Goal: Submit feedback/report problem

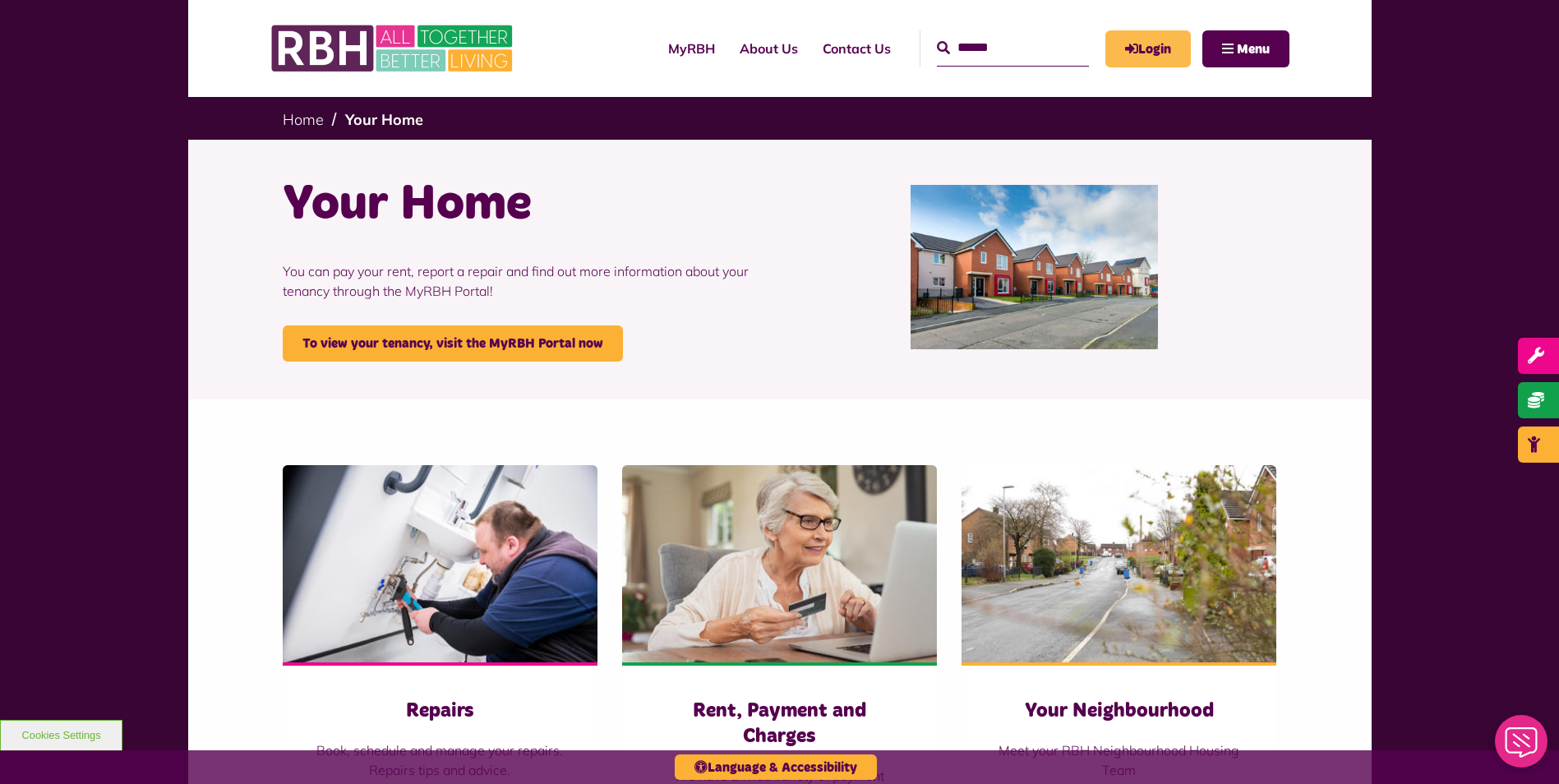
click at [1176, 52] on link "Login" at bounding box center [1148, 49] width 86 height 37
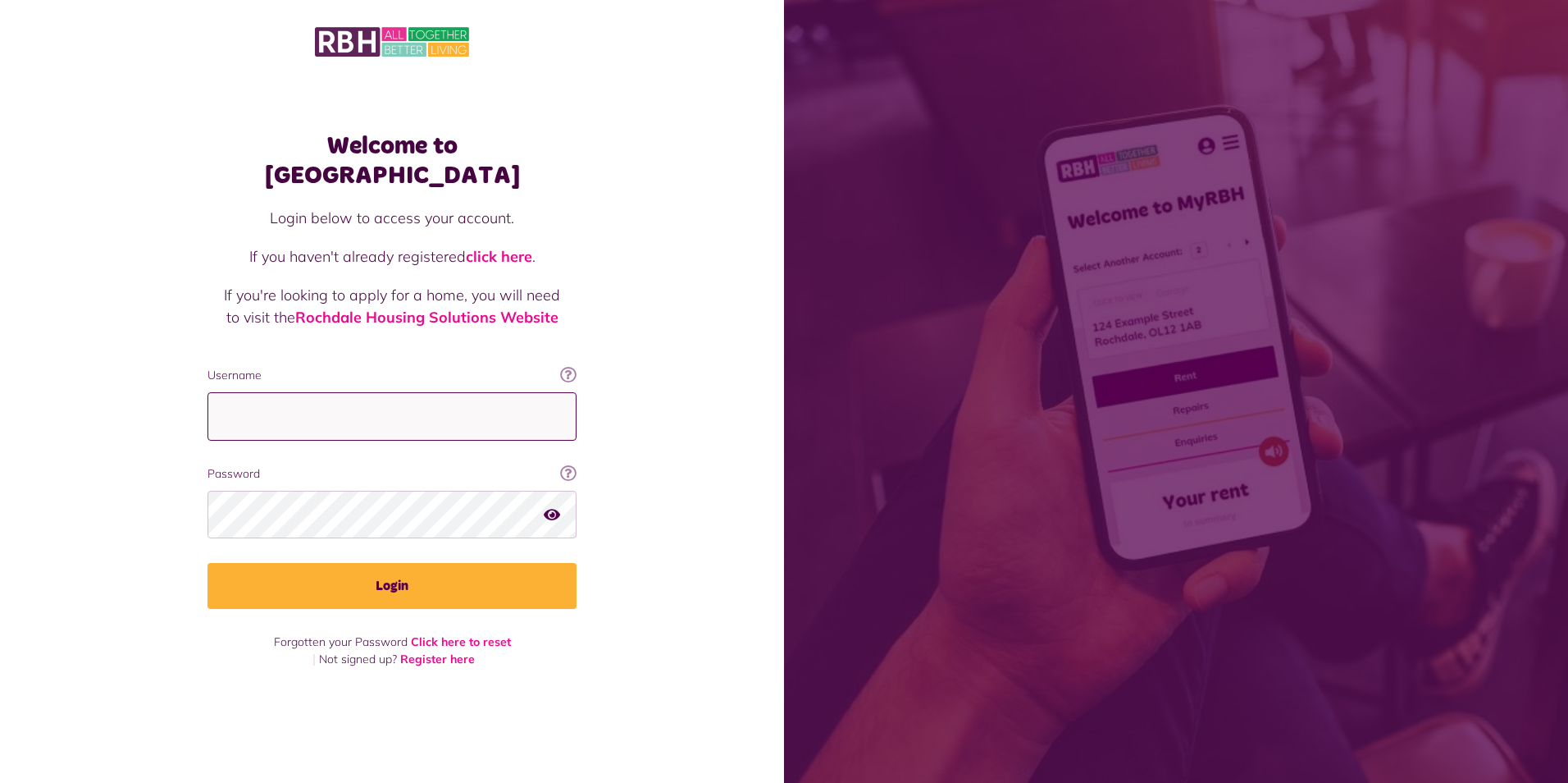
click at [298, 415] on input "Username" at bounding box center [392, 416] width 369 height 49
type input "**********"
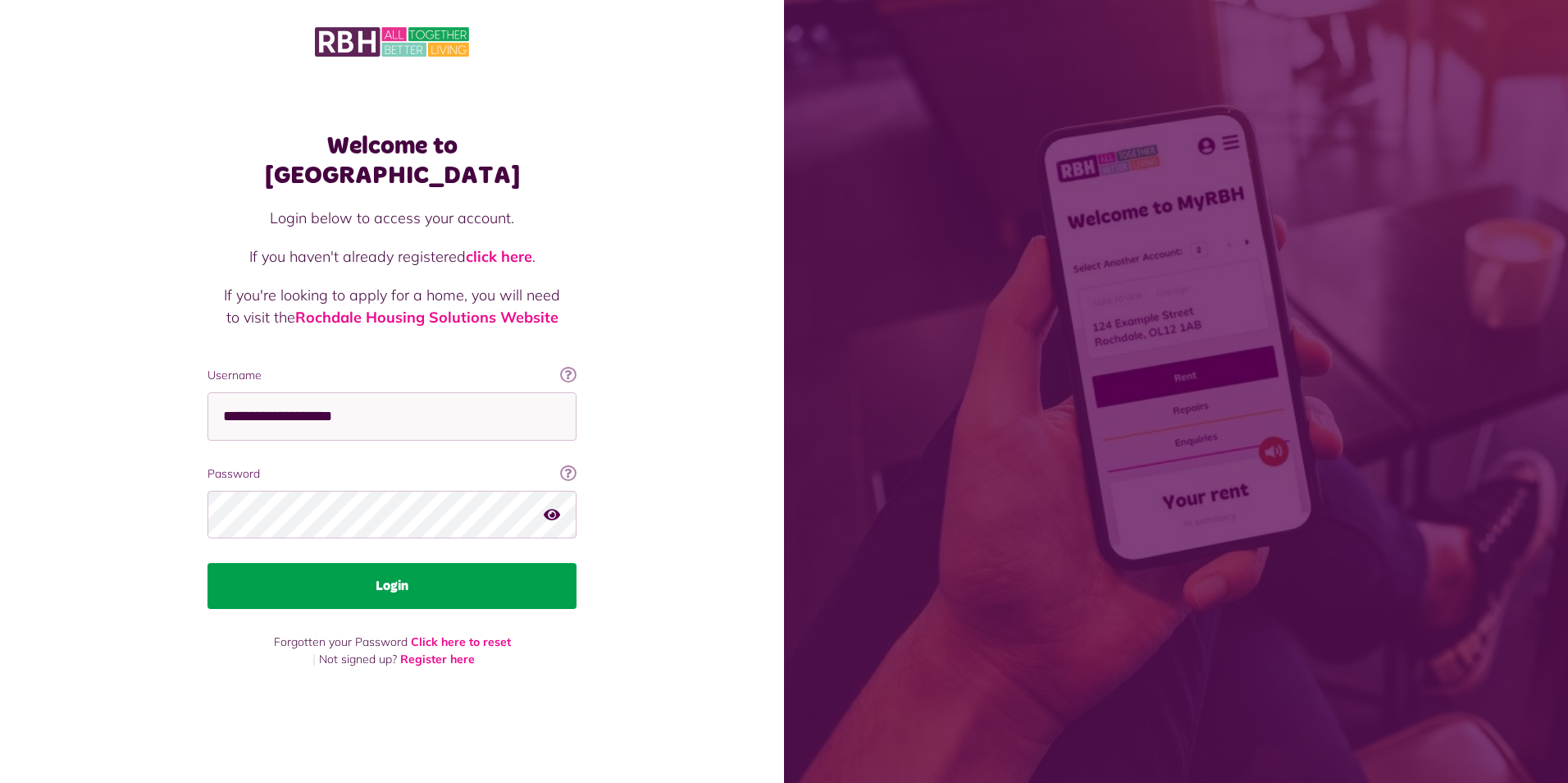
click at [396, 581] on button "Login" at bounding box center [392, 586] width 369 height 46
click at [458, 563] on button "Login" at bounding box center [392, 586] width 369 height 46
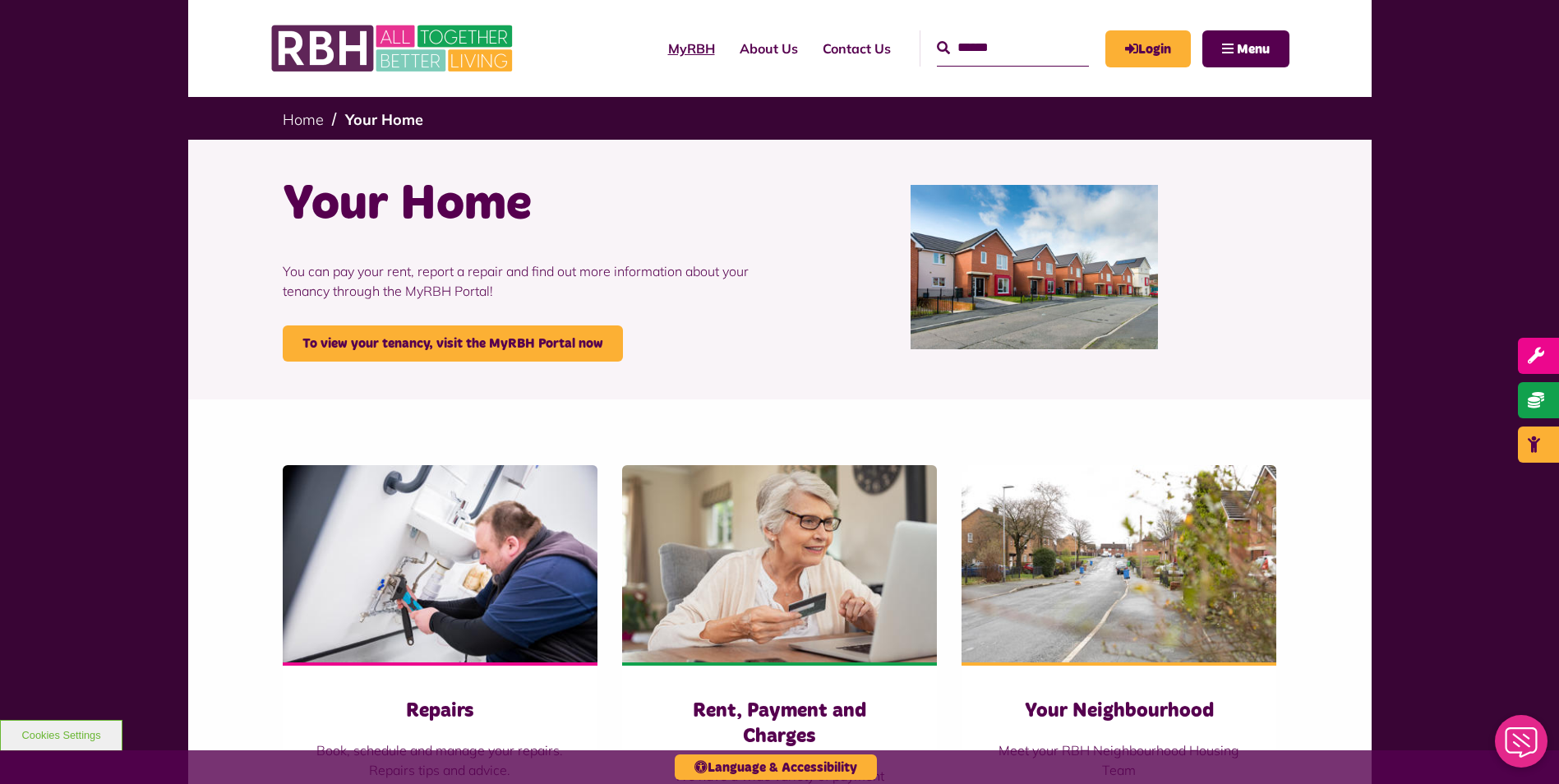
click at [661, 43] on link "MyRBH" at bounding box center [691, 48] width 71 height 44
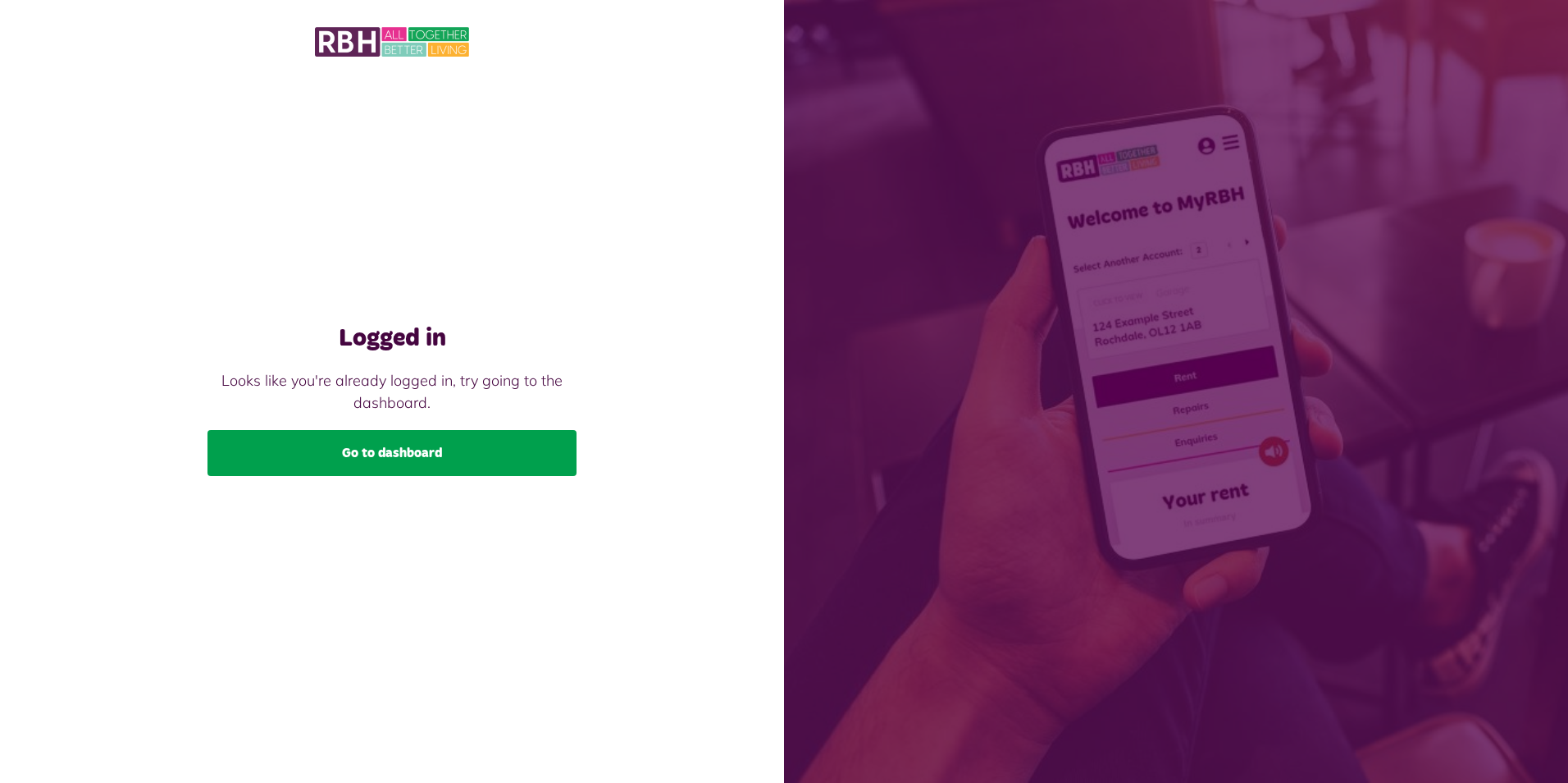
click at [439, 469] on link "Go to dashboard" at bounding box center [392, 452] width 369 height 46
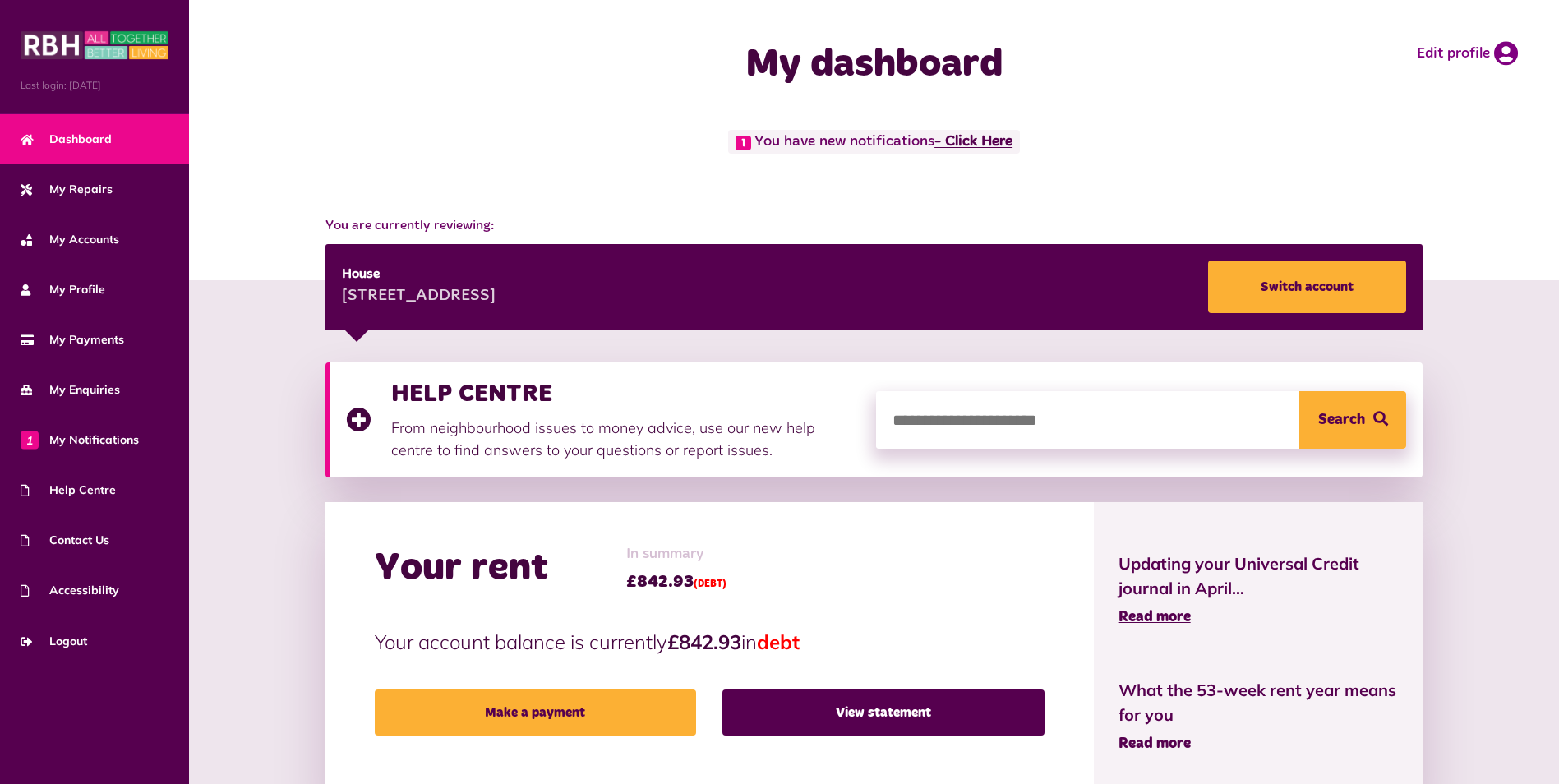
click at [956, 140] on link "- Click Here" at bounding box center [973, 142] width 79 height 14
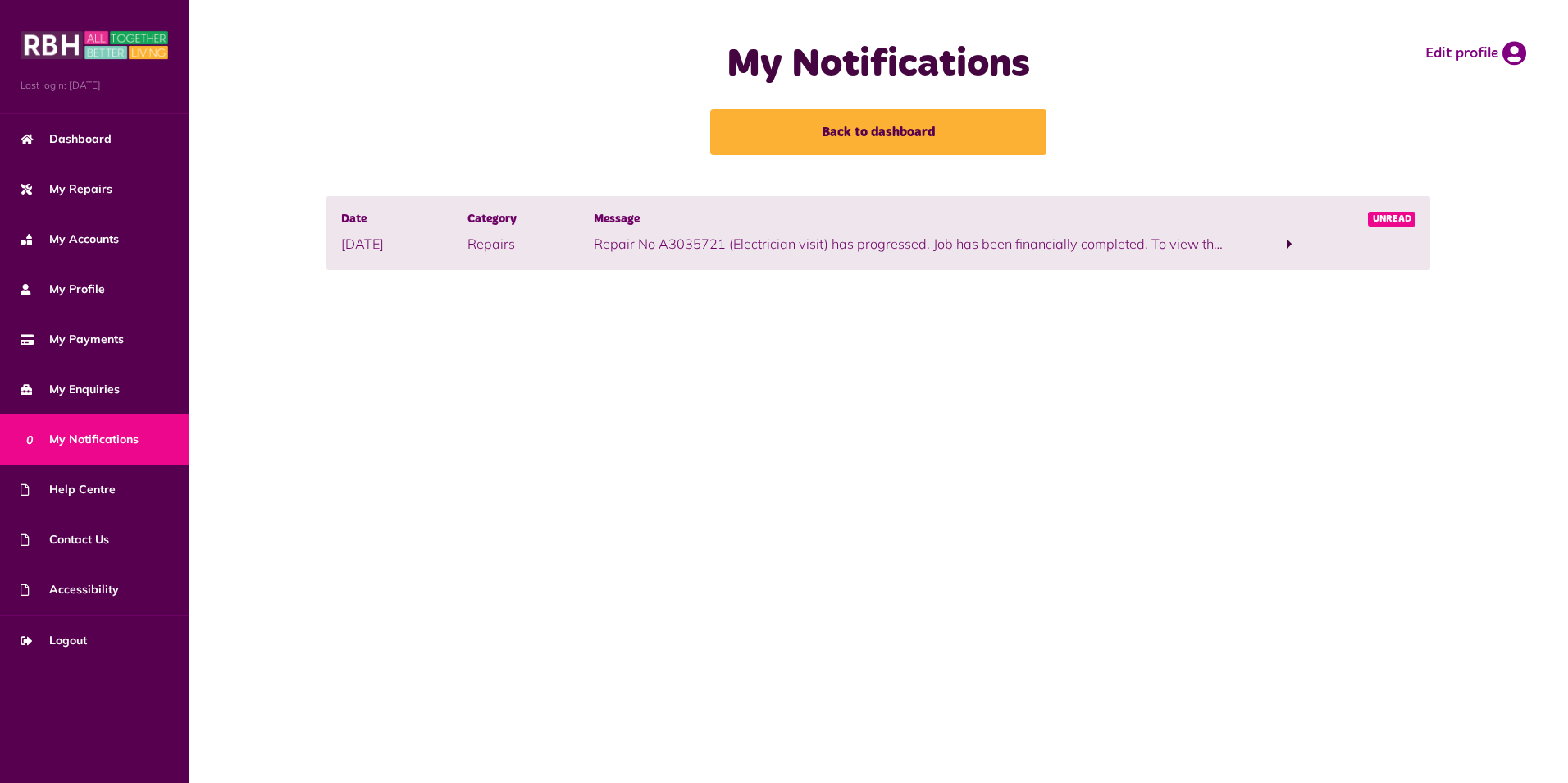
click at [911, 246] on p "Repair No A3035721 (Electrician visit) has progressed. Job has been financially…" at bounding box center [910, 244] width 632 height 20
click at [1291, 244] on span at bounding box center [1290, 243] width 5 height 14
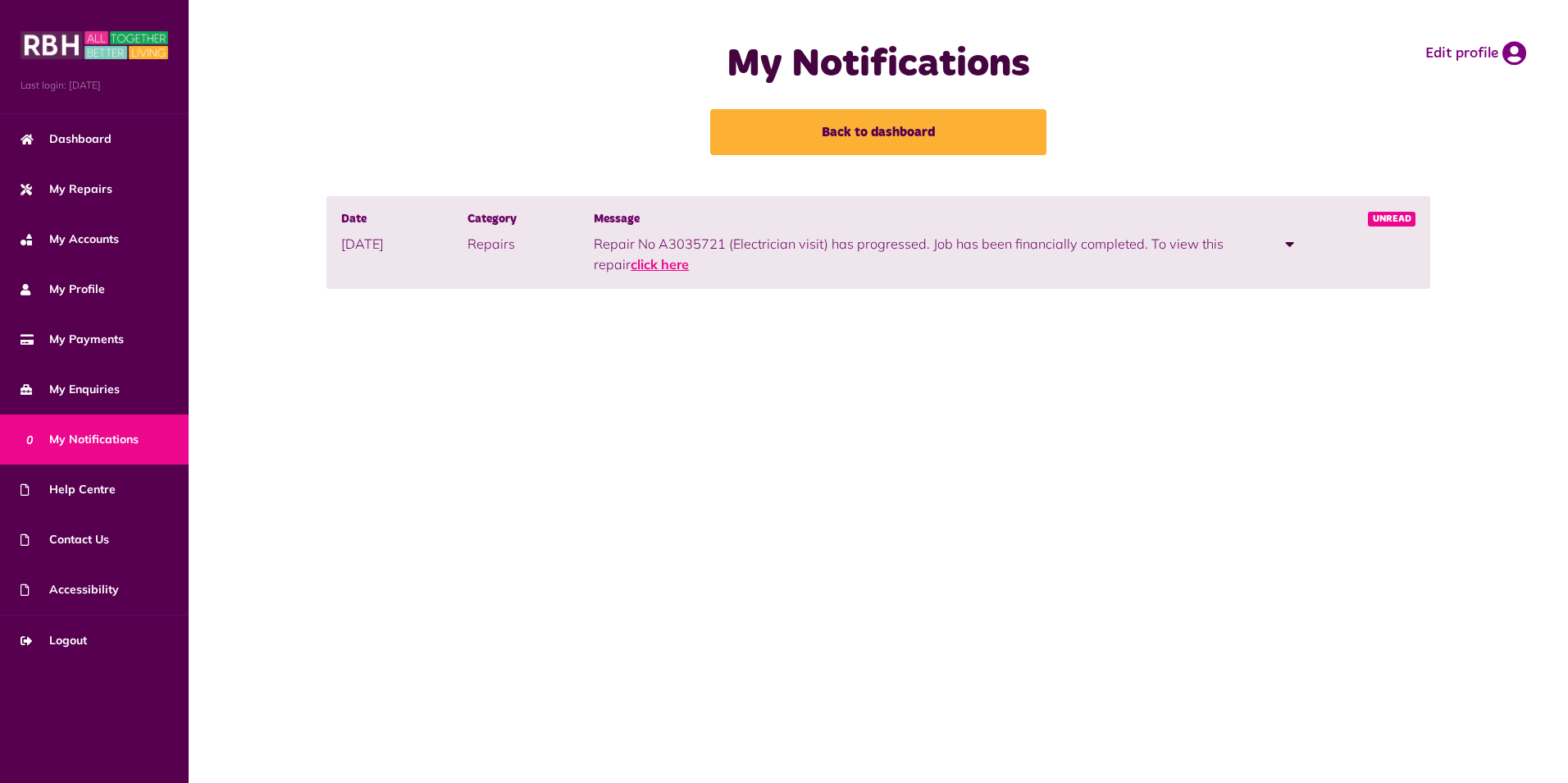
click at [676, 270] on link "click here" at bounding box center [659, 264] width 59 height 16
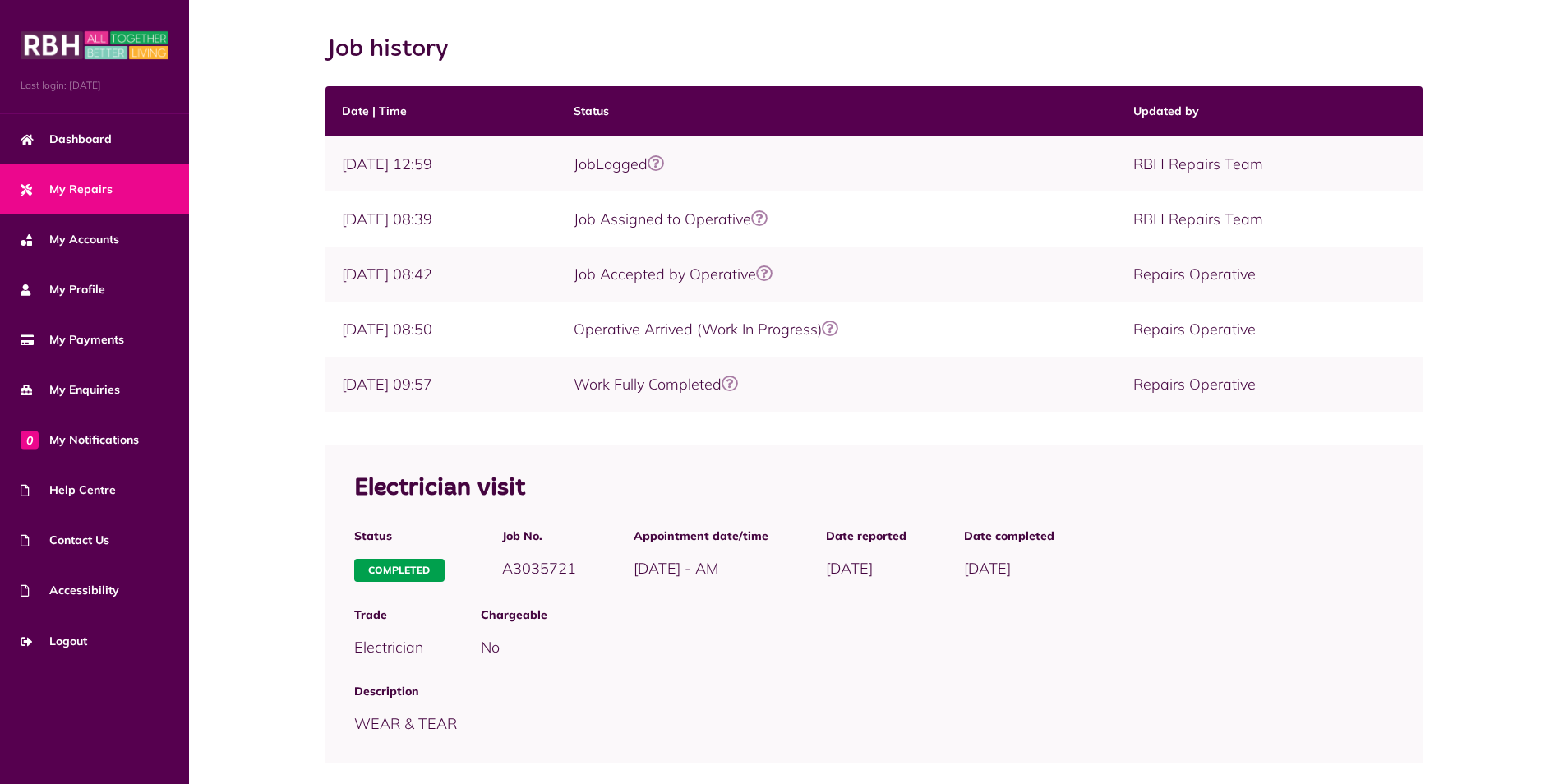
scroll to position [278, 0]
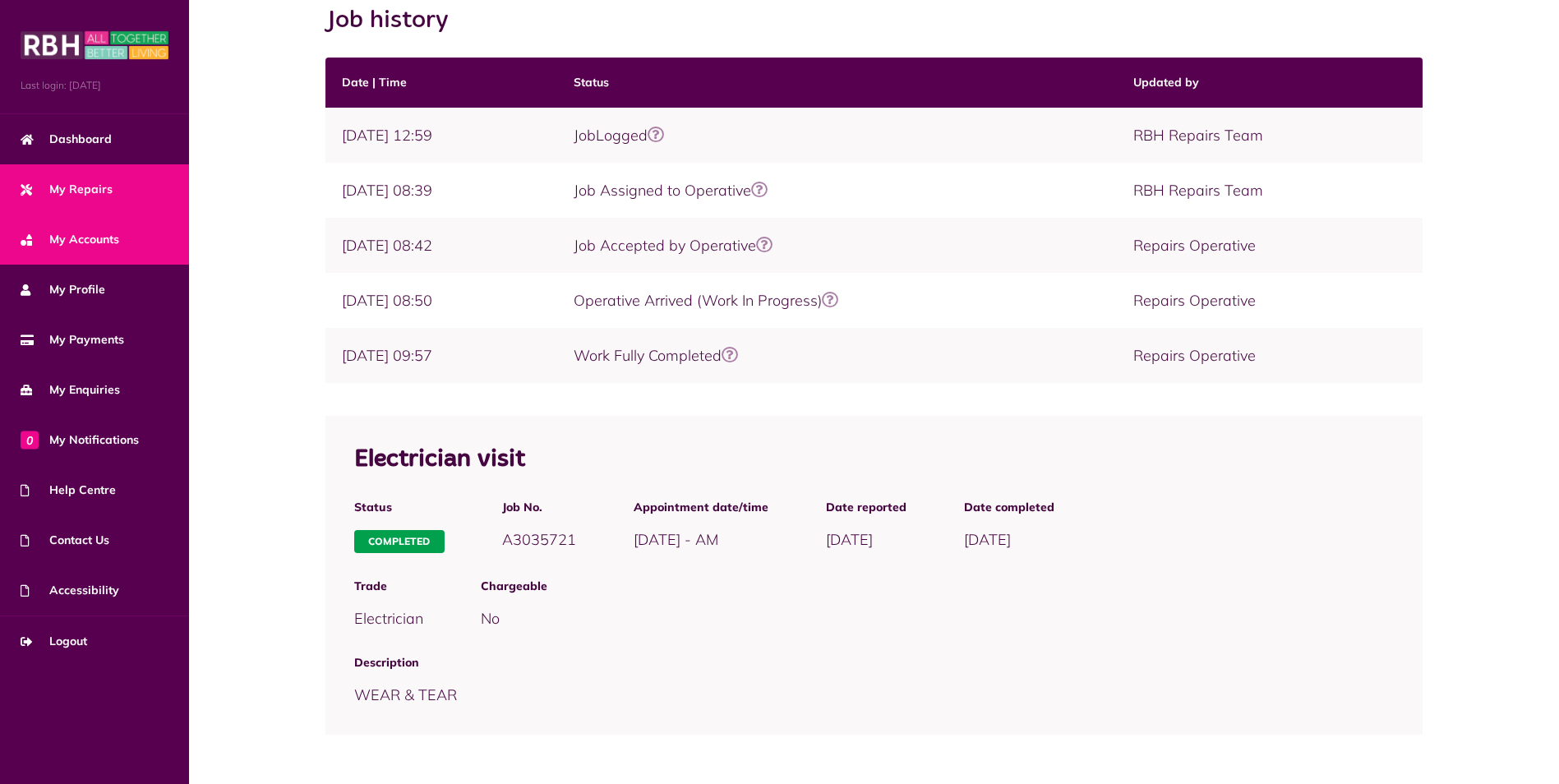
click at [148, 244] on link "My Accounts" at bounding box center [94, 240] width 189 height 51
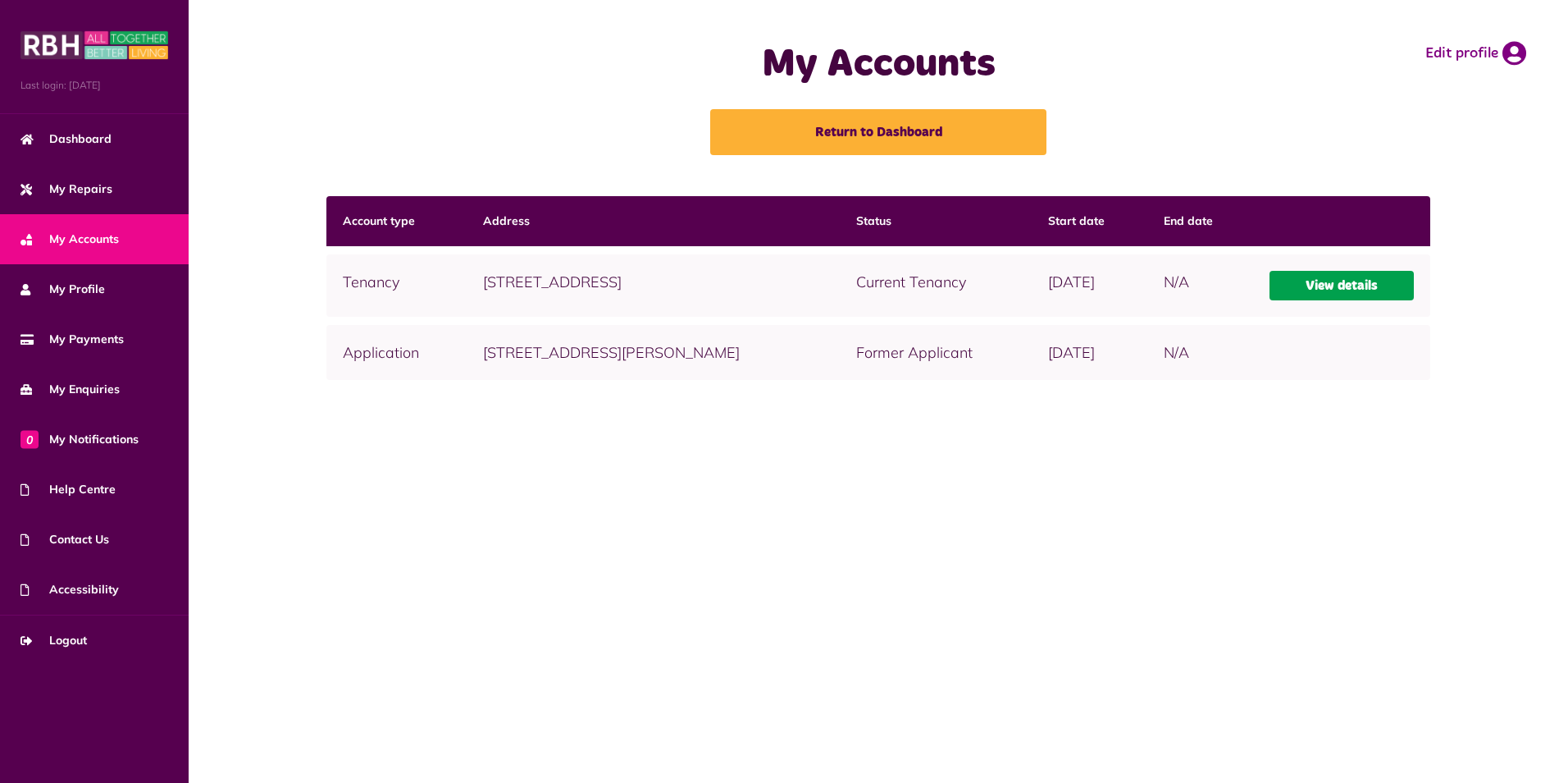
click at [1309, 285] on link "View details" at bounding box center [1342, 286] width 145 height 30
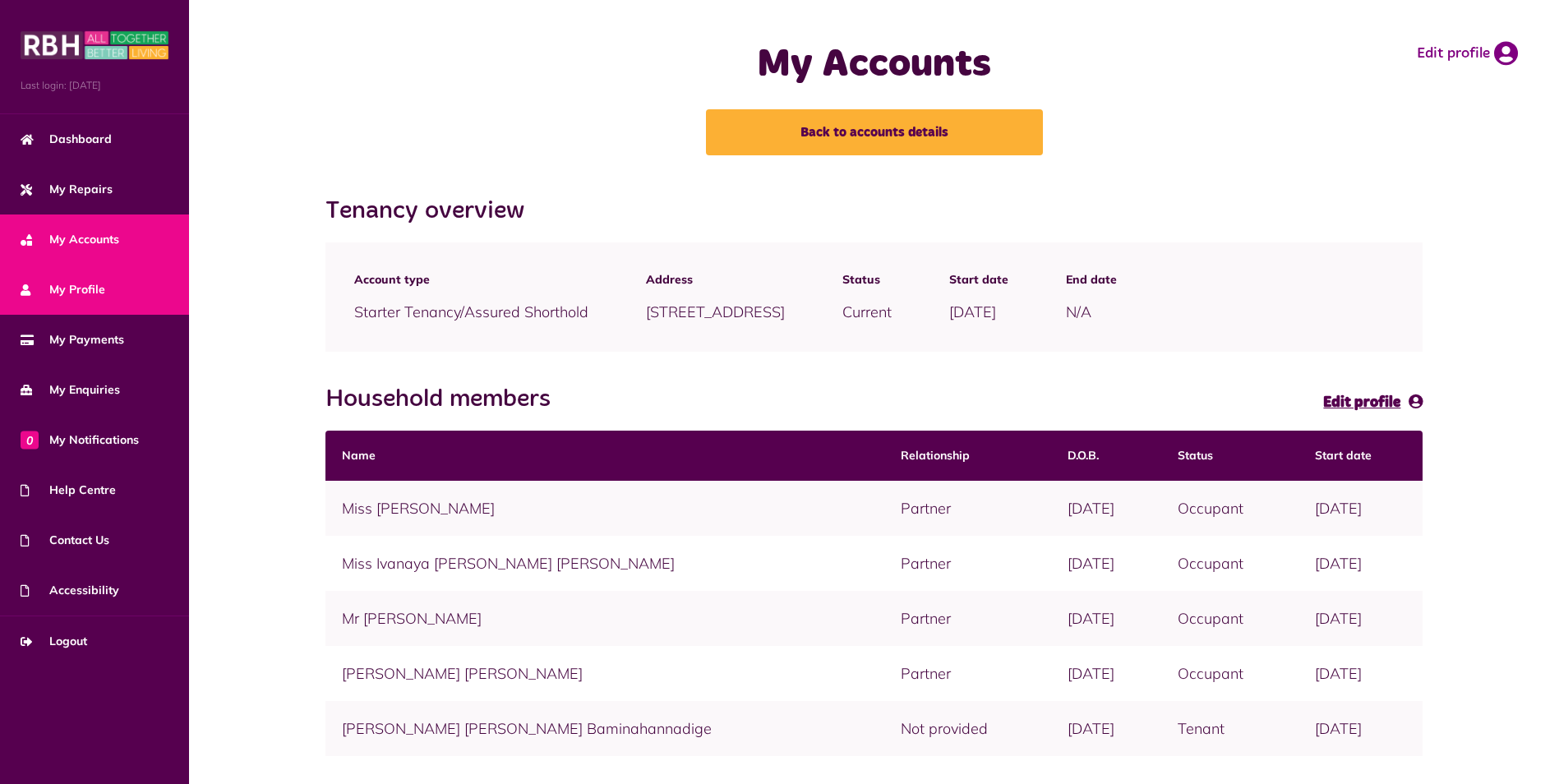
click at [68, 292] on span "My Profile" at bounding box center [63, 289] width 85 height 17
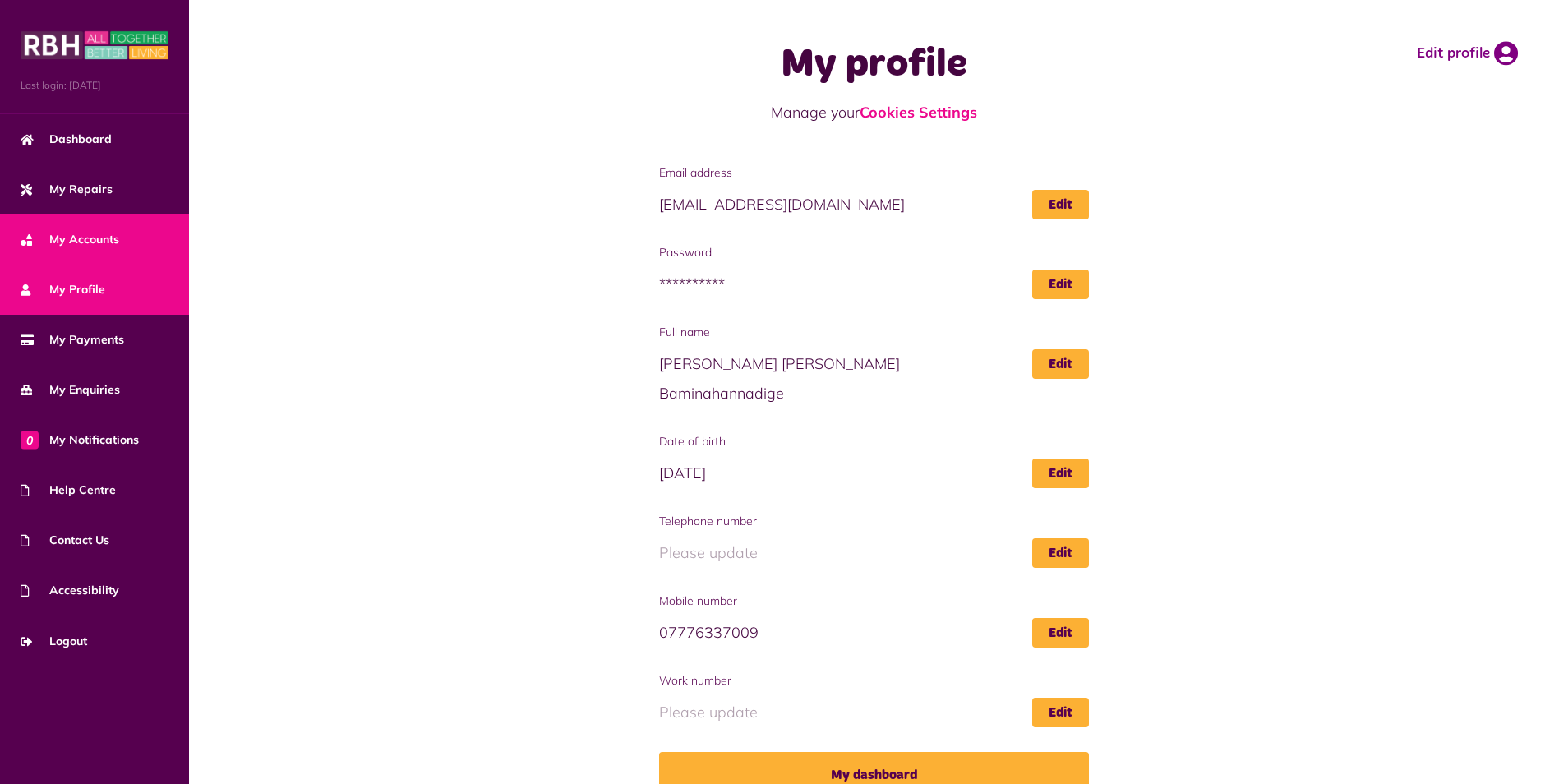
click at [71, 225] on link "My Accounts" at bounding box center [94, 240] width 189 height 51
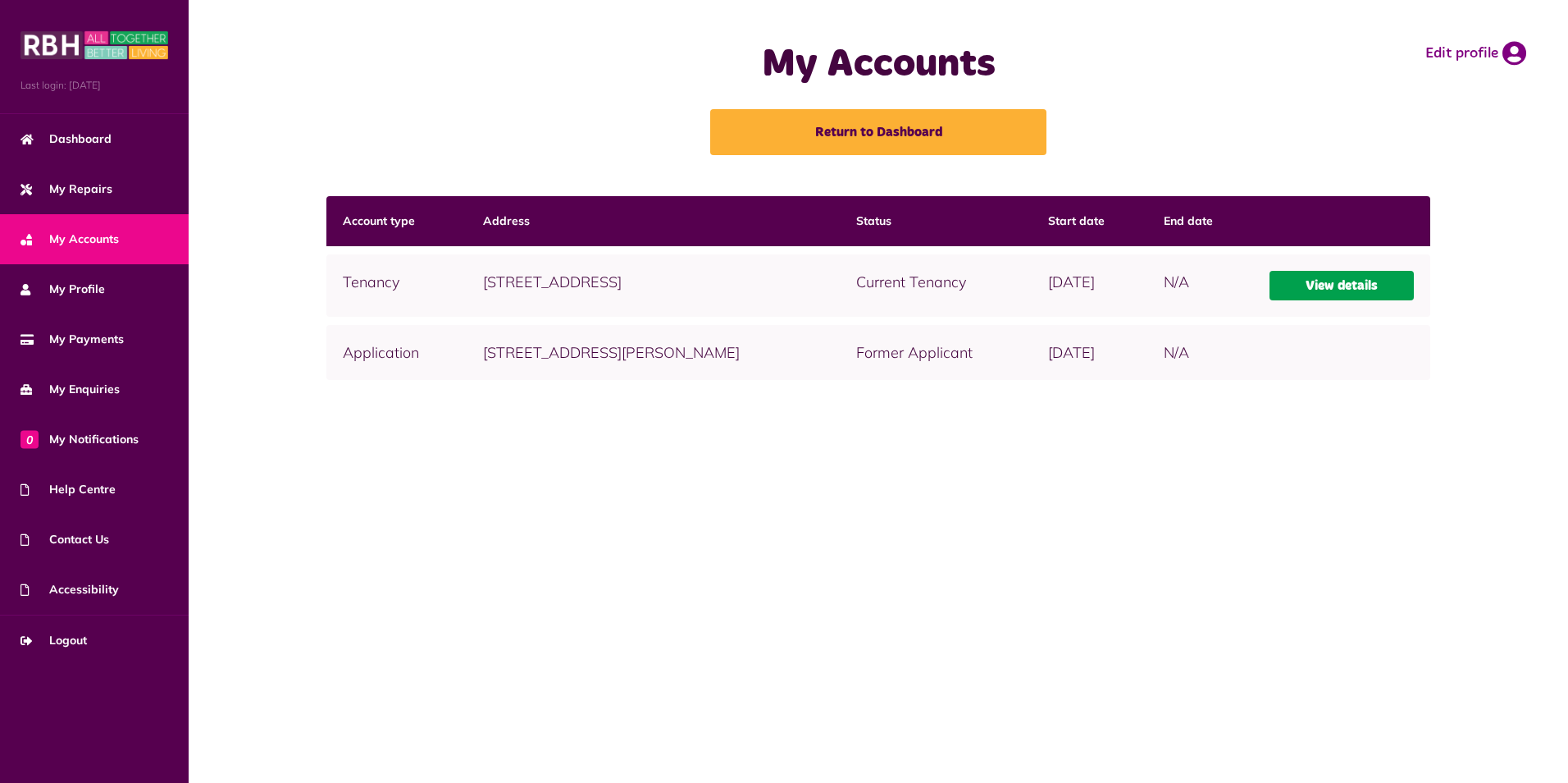
click at [1334, 286] on link "View details" at bounding box center [1342, 286] width 145 height 30
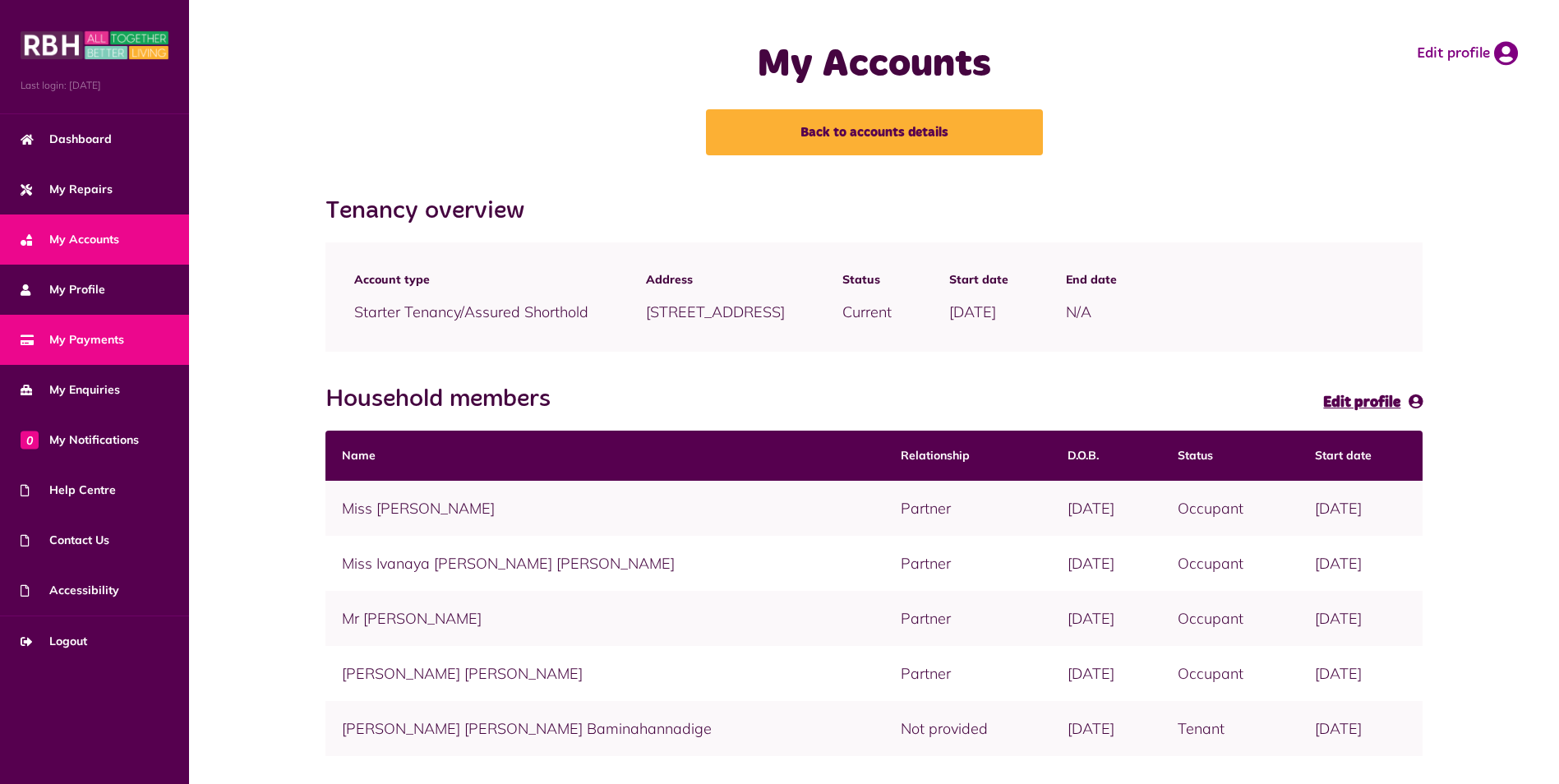
click at [108, 345] on span "My Payments" at bounding box center [72, 339] width 104 height 17
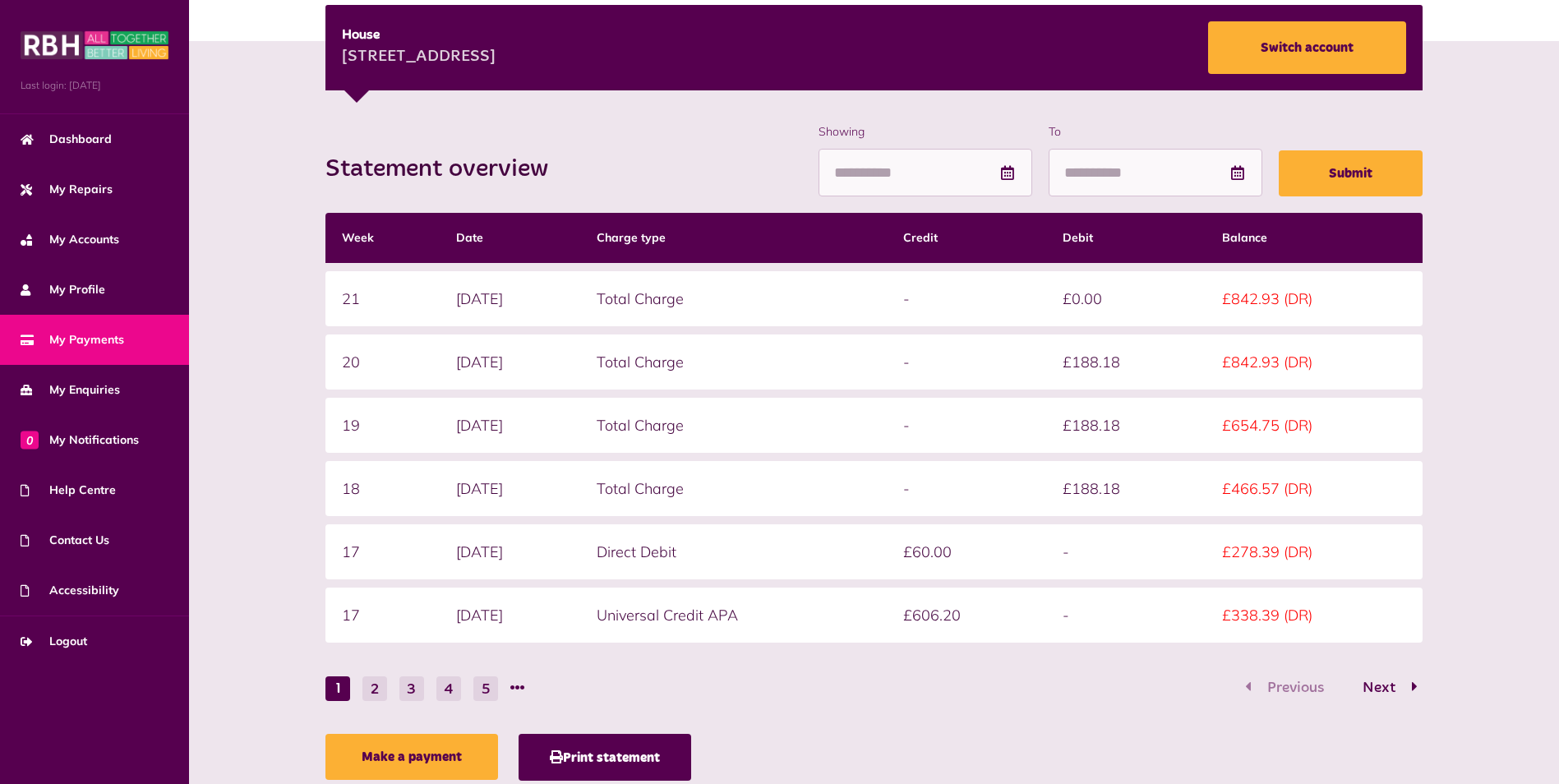
scroll to position [207, 0]
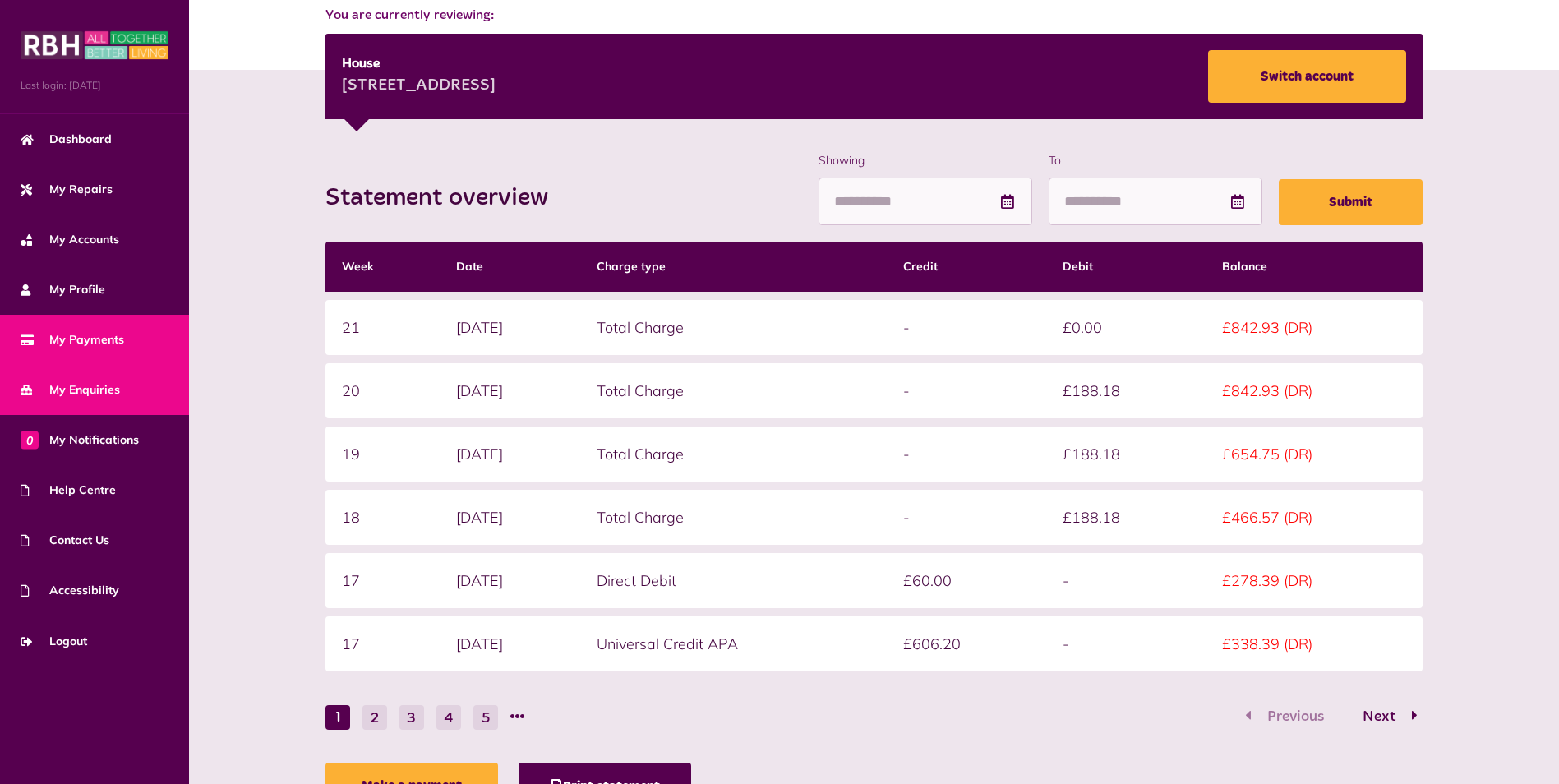
click at [114, 405] on link "My Enquiries" at bounding box center [94, 390] width 189 height 51
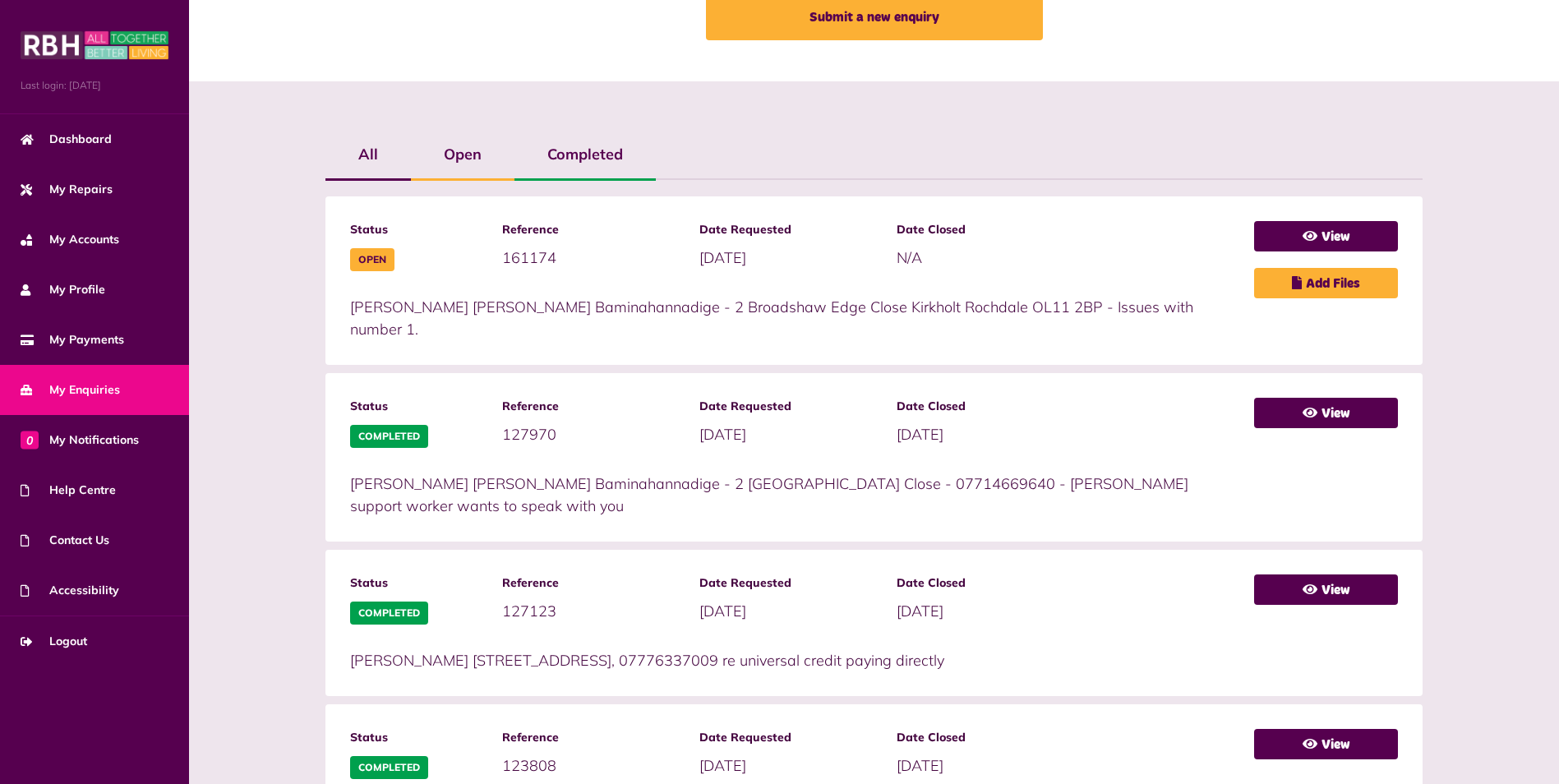
scroll to position [328, 0]
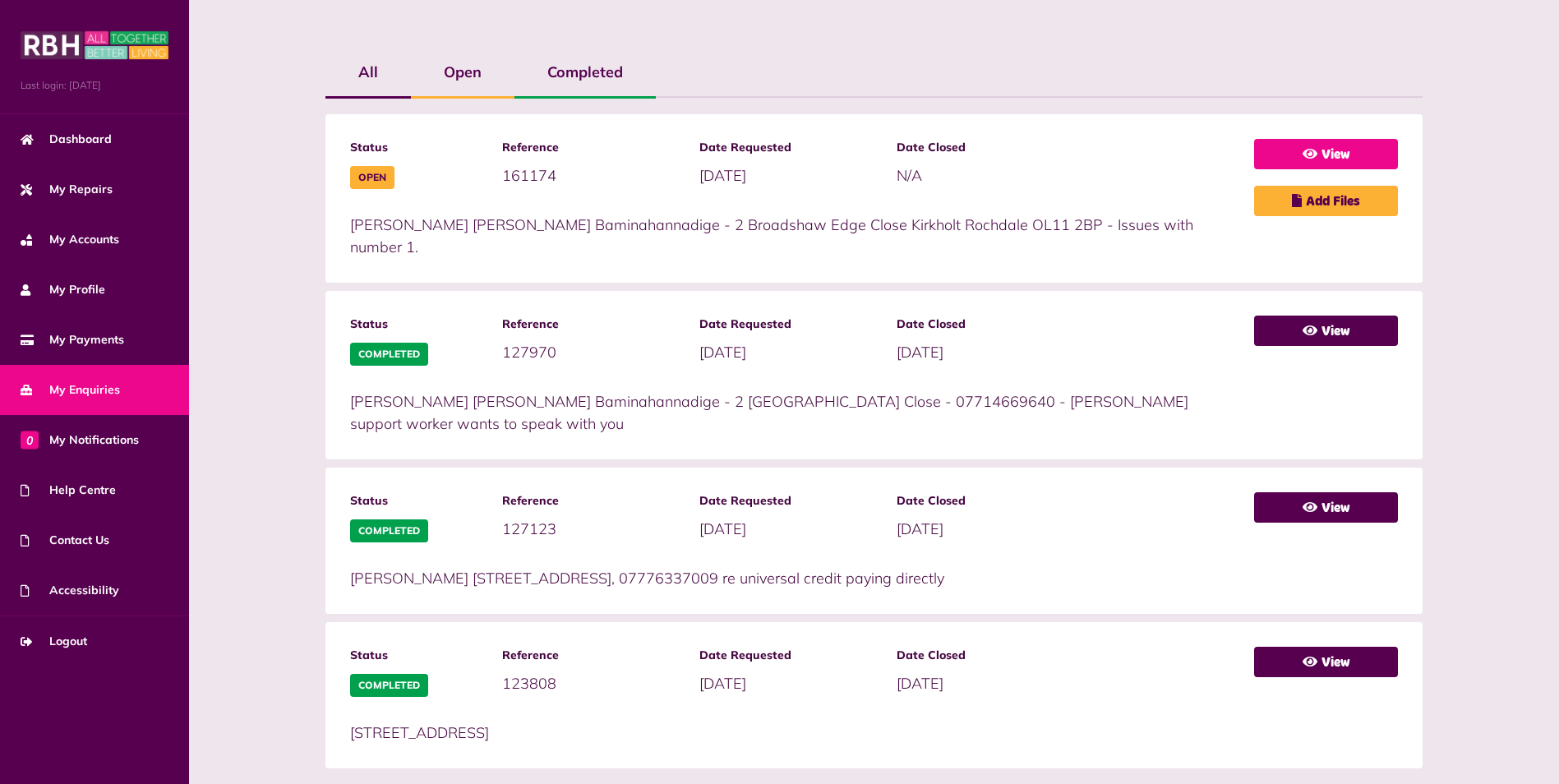
click at [1302, 144] on link "View" at bounding box center [1326, 154] width 144 height 31
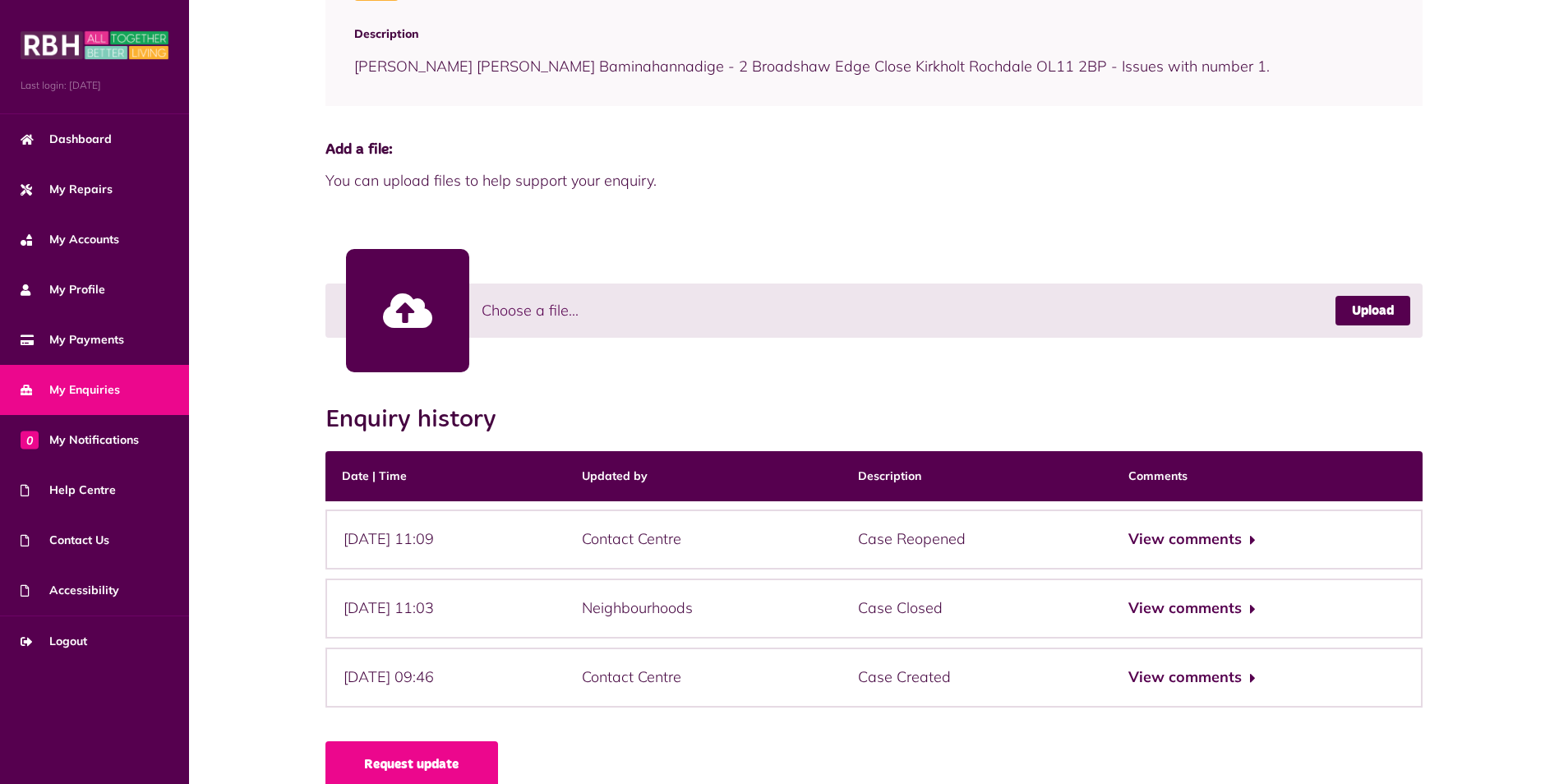
scroll to position [327, 0]
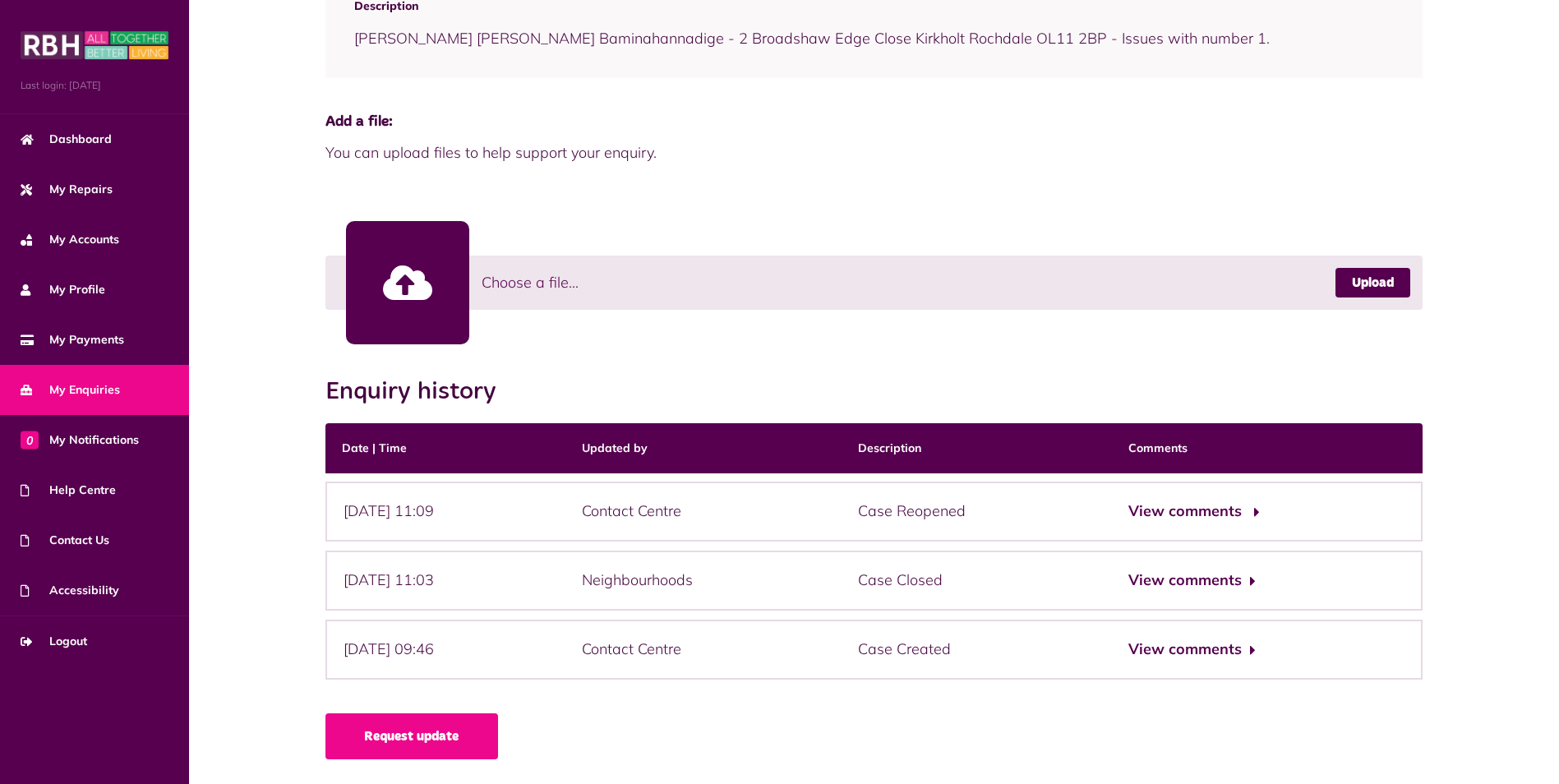
click at [1202, 508] on button "View comments" at bounding box center [1192, 512] width 127 height 23
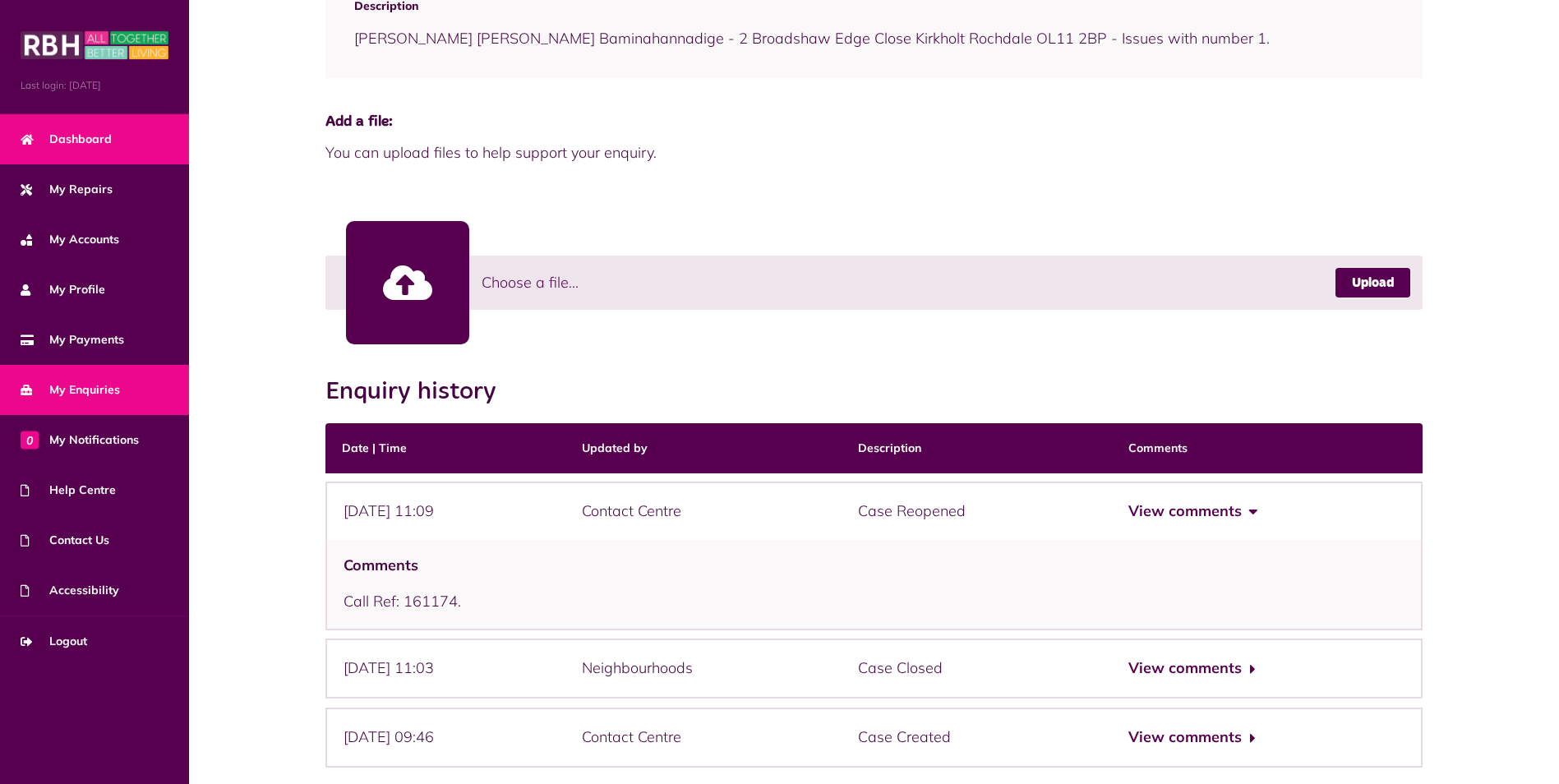
click at [80, 137] on span "Dashboard" at bounding box center [66, 139] width 91 height 17
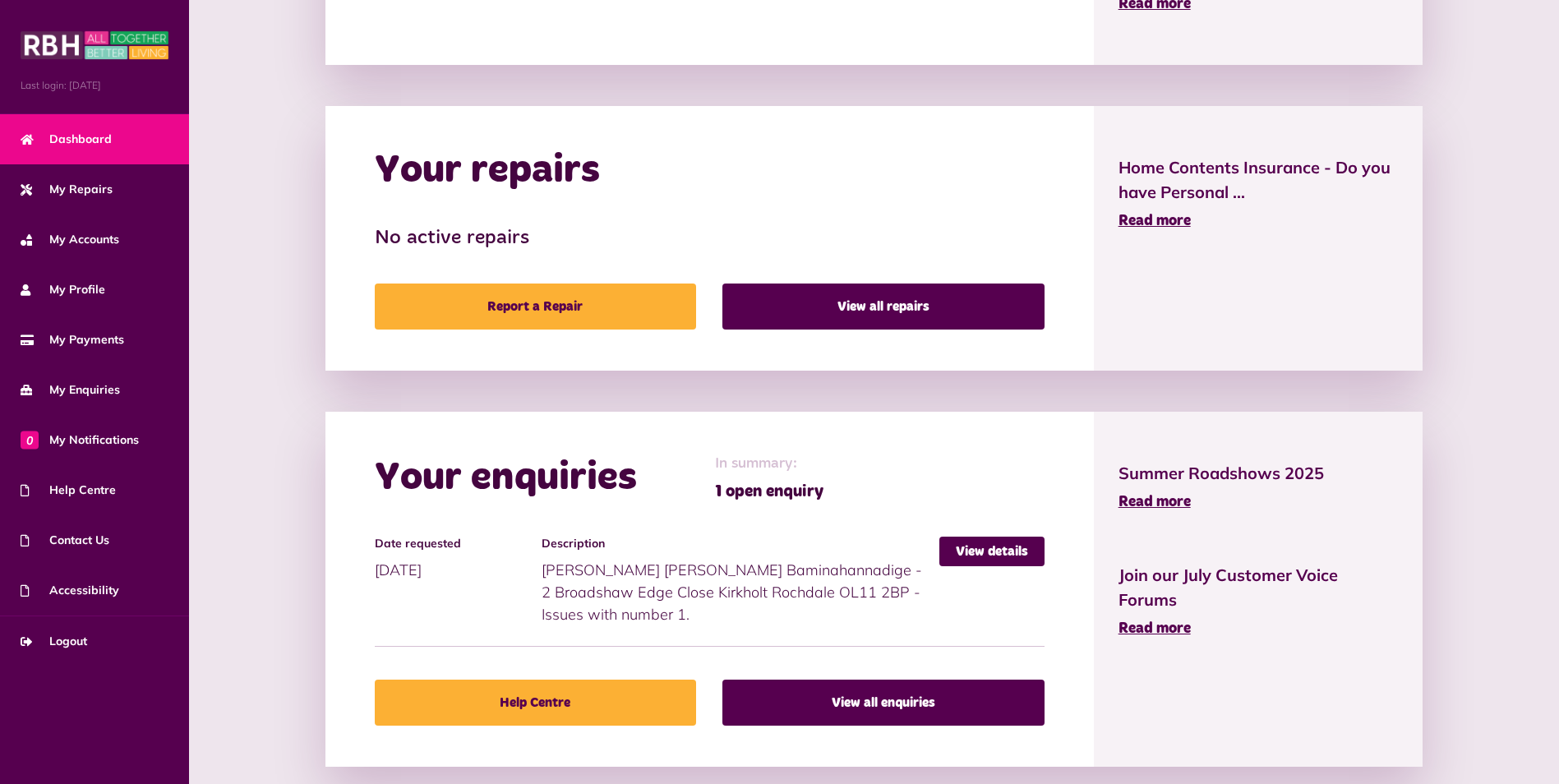
scroll to position [769, 0]
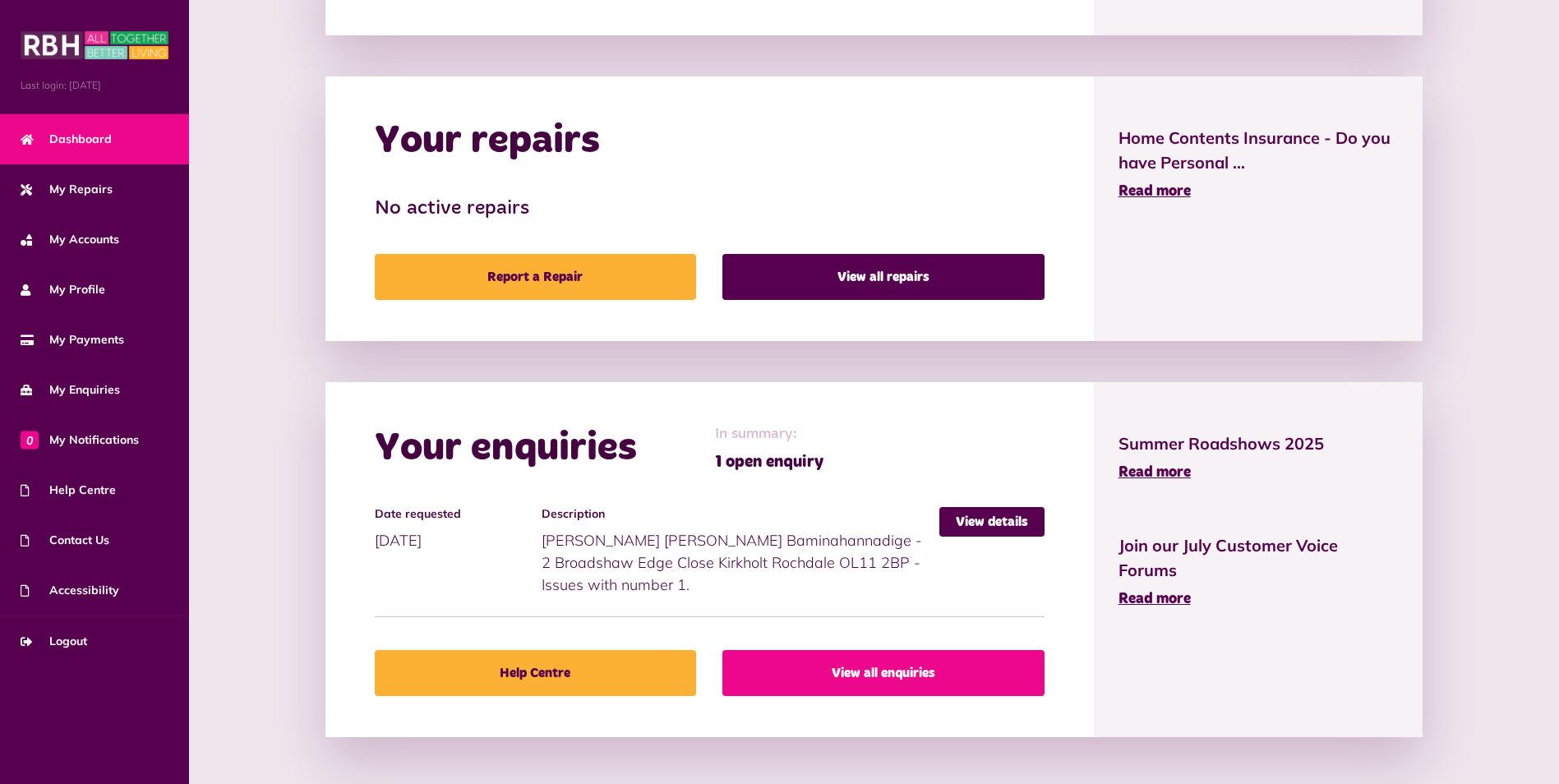
click at [947, 680] on link "View all enquiries" at bounding box center [883, 672] width 321 height 46
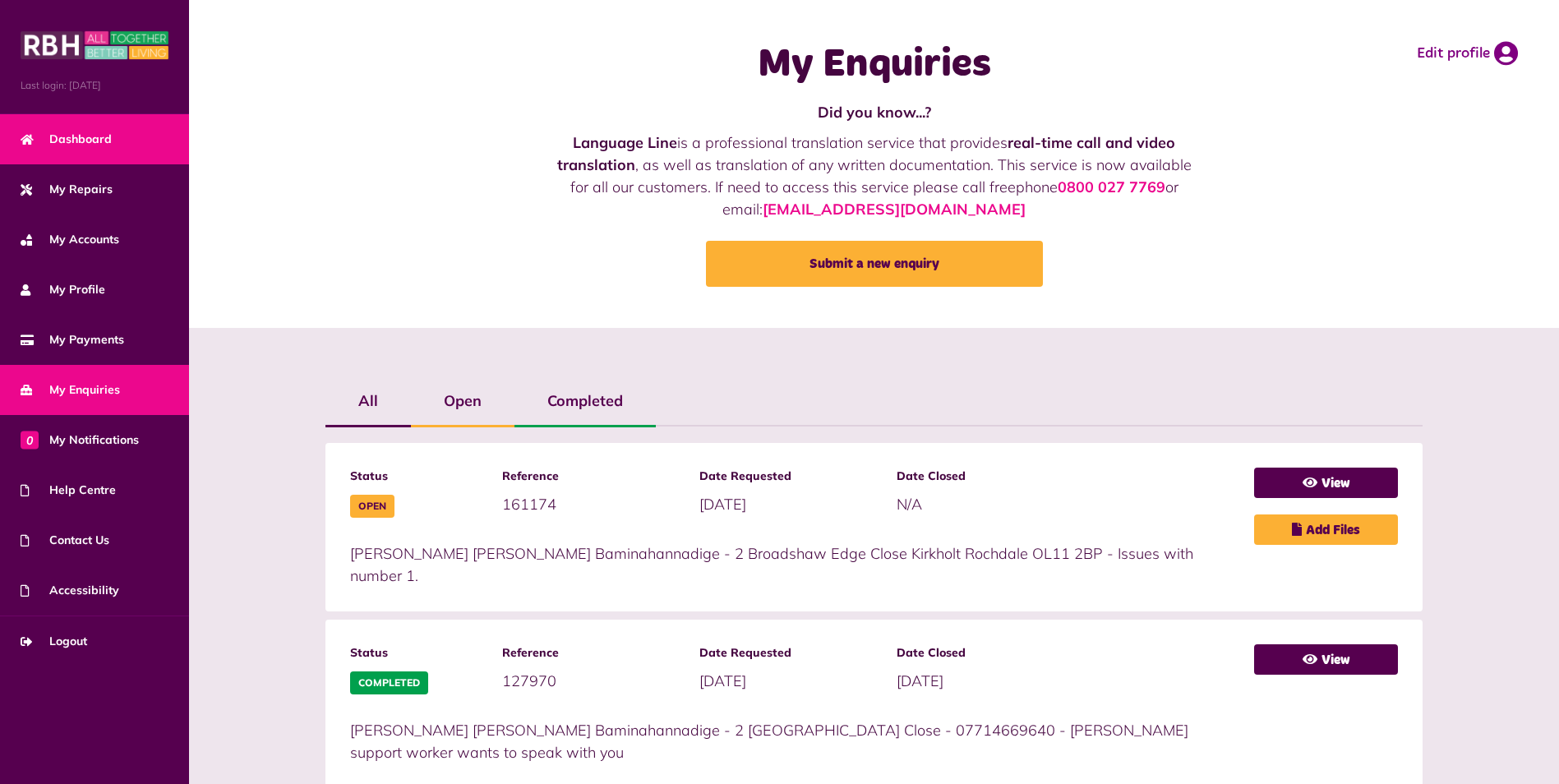
click at [49, 142] on span "Dashboard" at bounding box center [66, 139] width 91 height 17
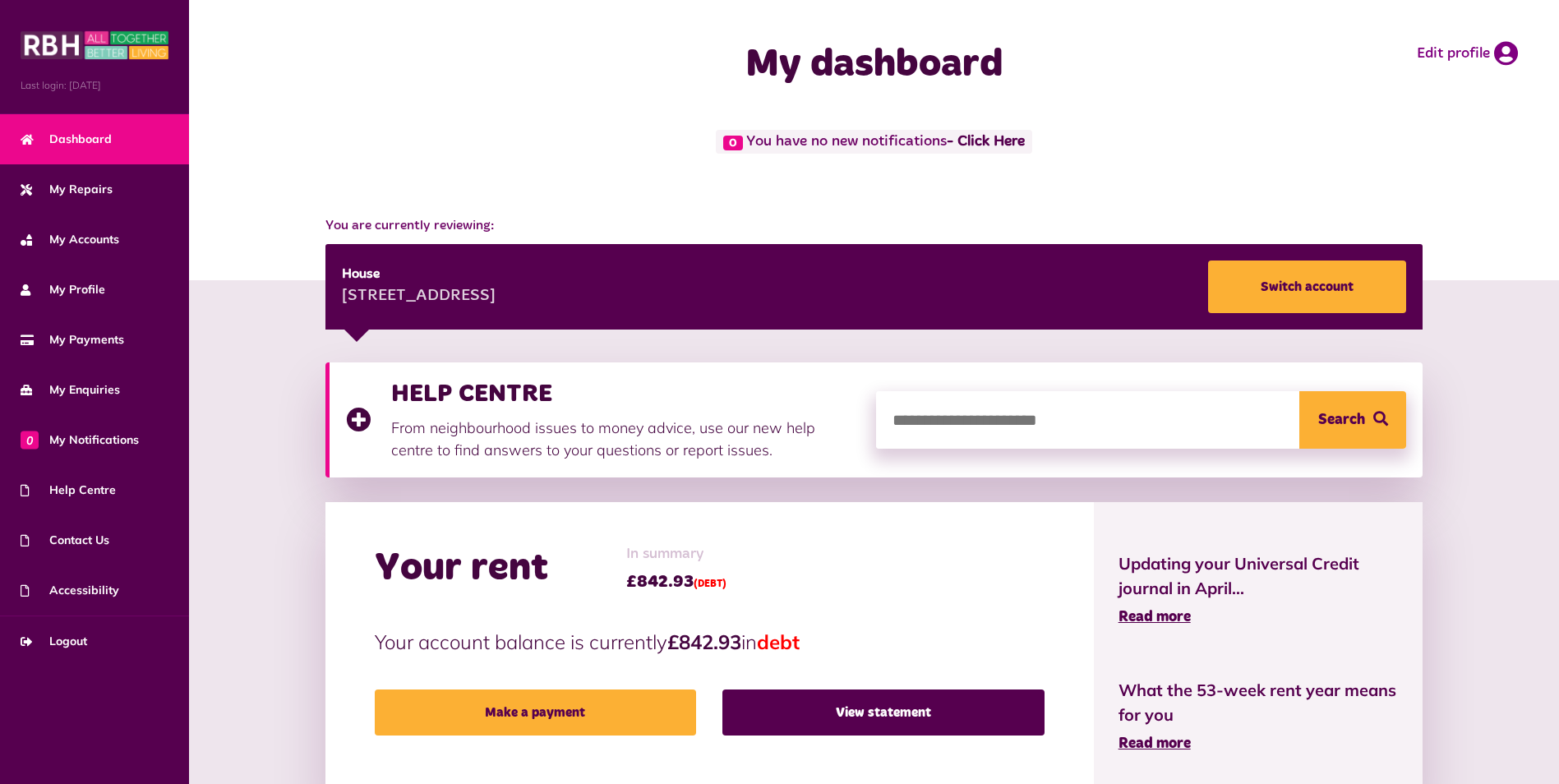
click at [1044, 416] on input "search" at bounding box center [1141, 420] width 530 height 58
type input "**********"
click at [1366, 403] on button "Search" at bounding box center [1353, 420] width 107 height 58
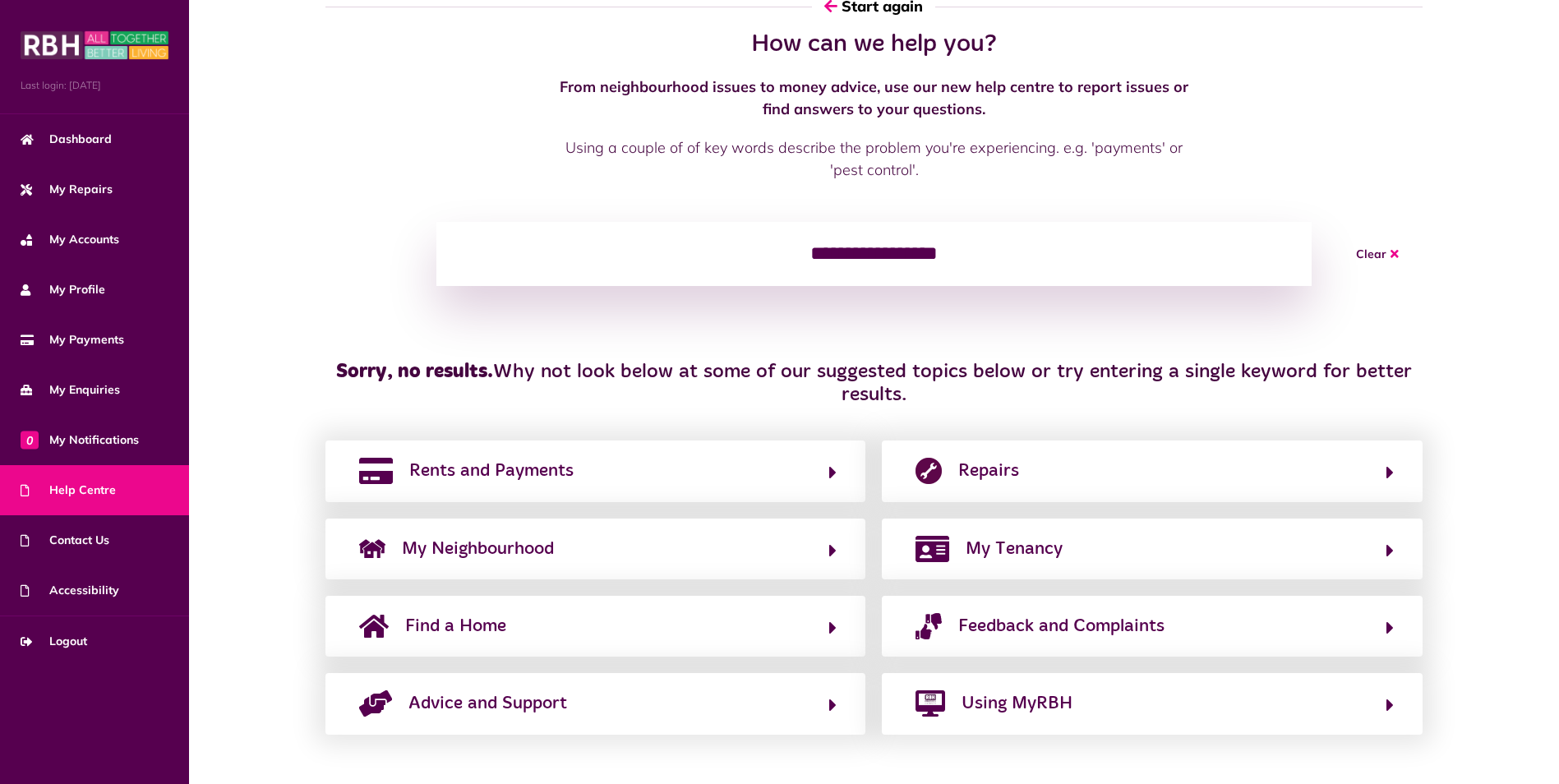
scroll to position [70, 0]
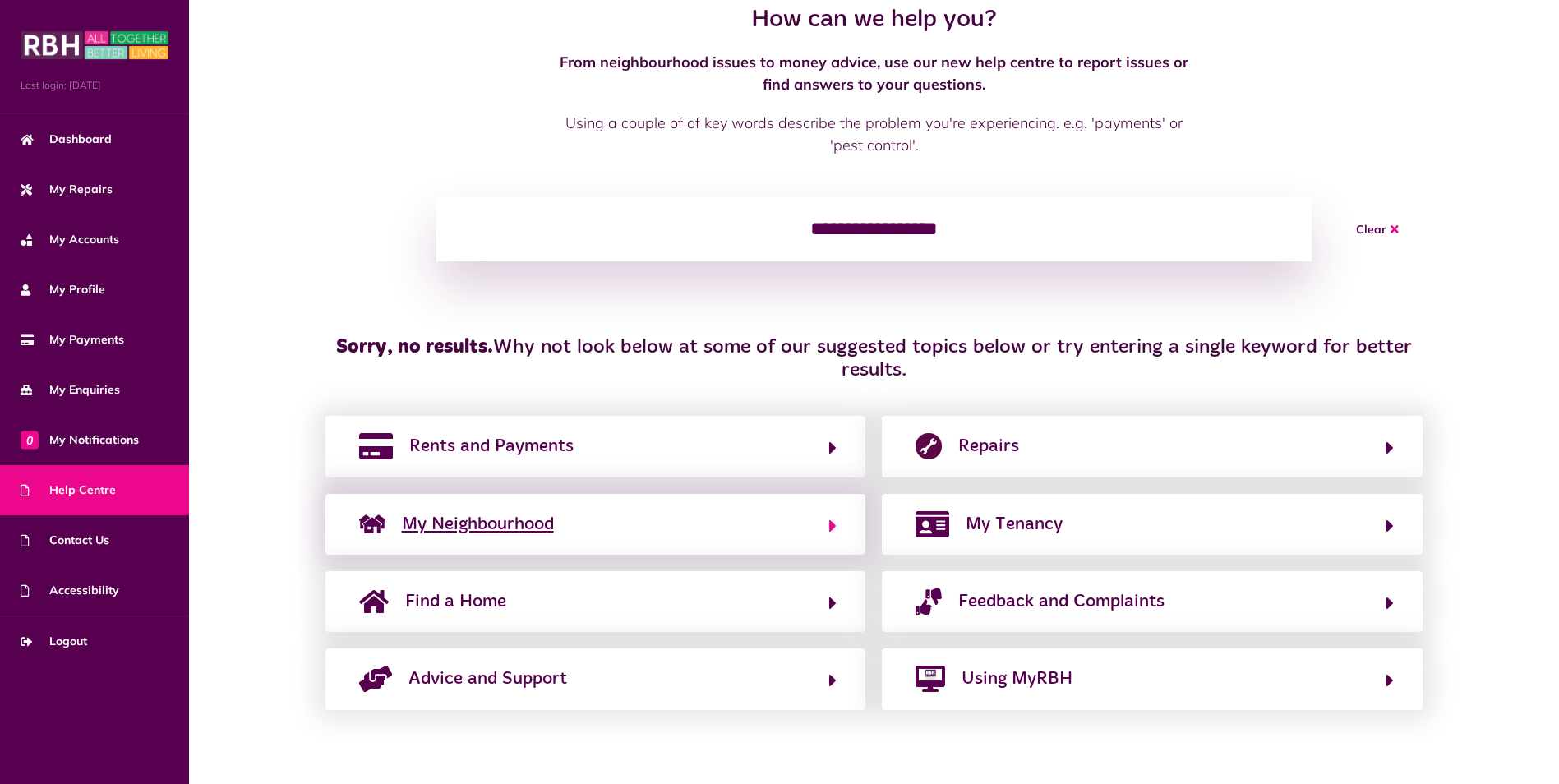
click at [465, 522] on span "My Neighbourhood" at bounding box center [478, 523] width 152 height 26
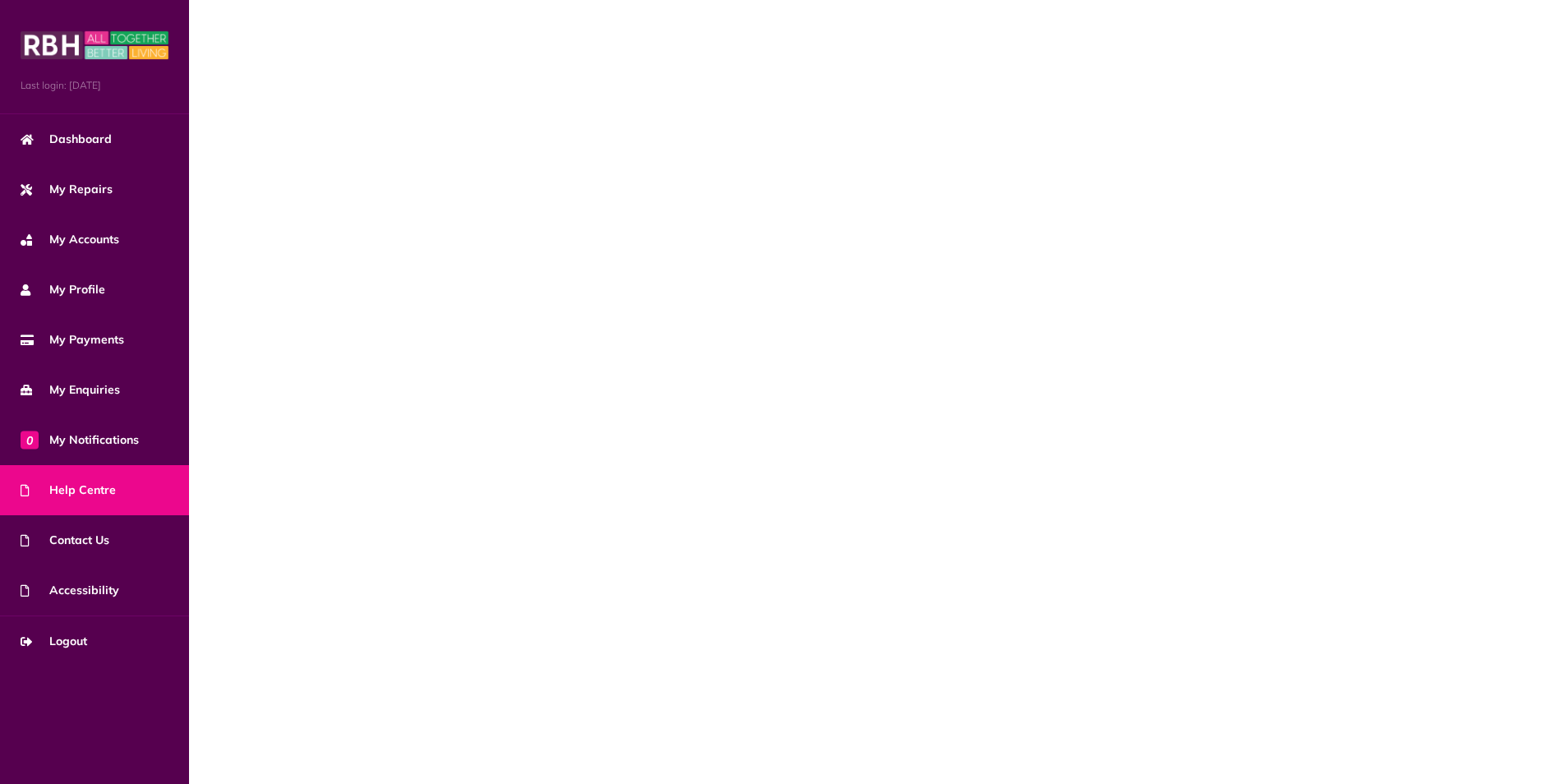
scroll to position [0, 0]
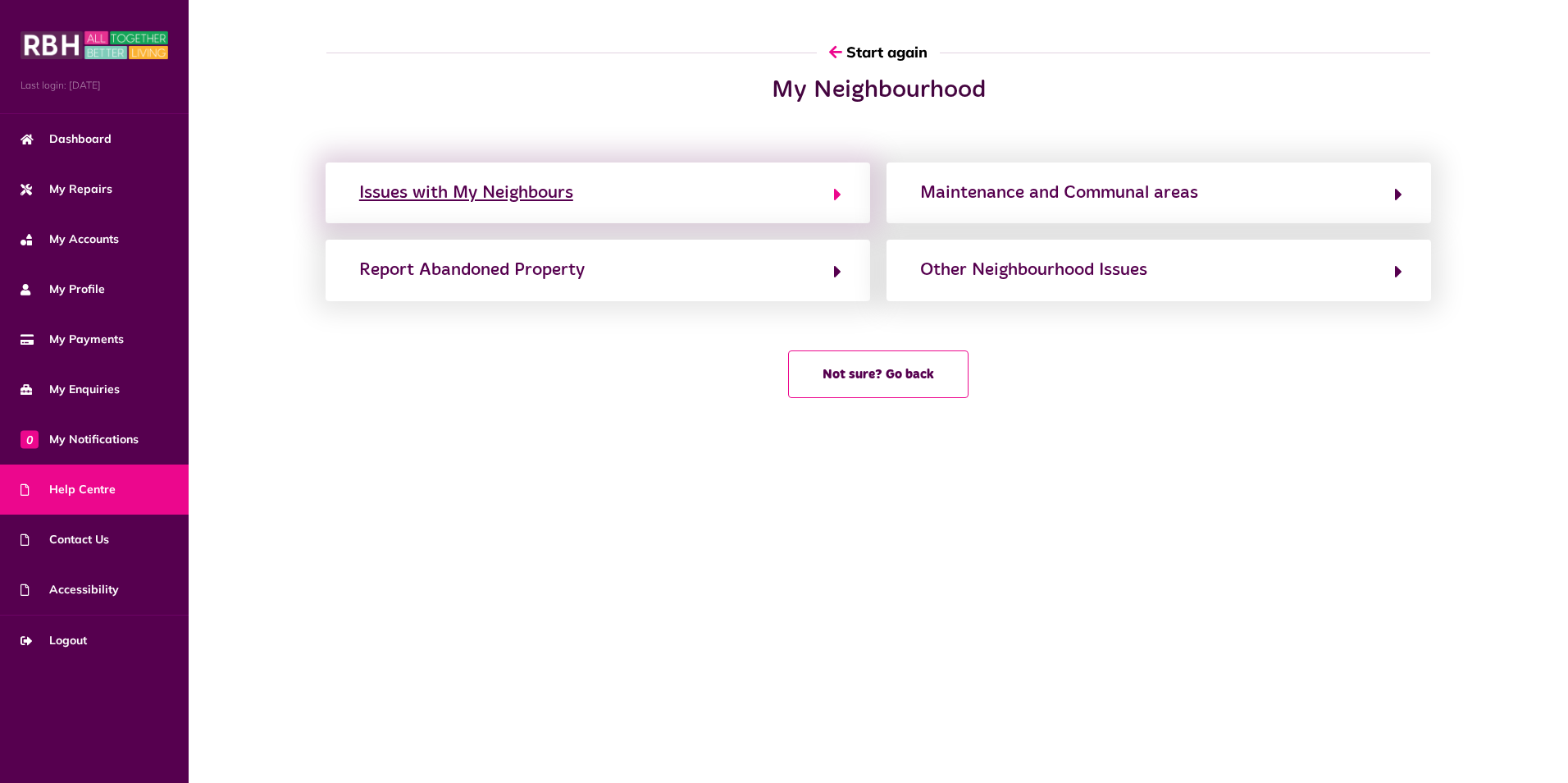
click at [829, 196] on button "Issues with My Neighbours" at bounding box center [597, 193] width 487 height 28
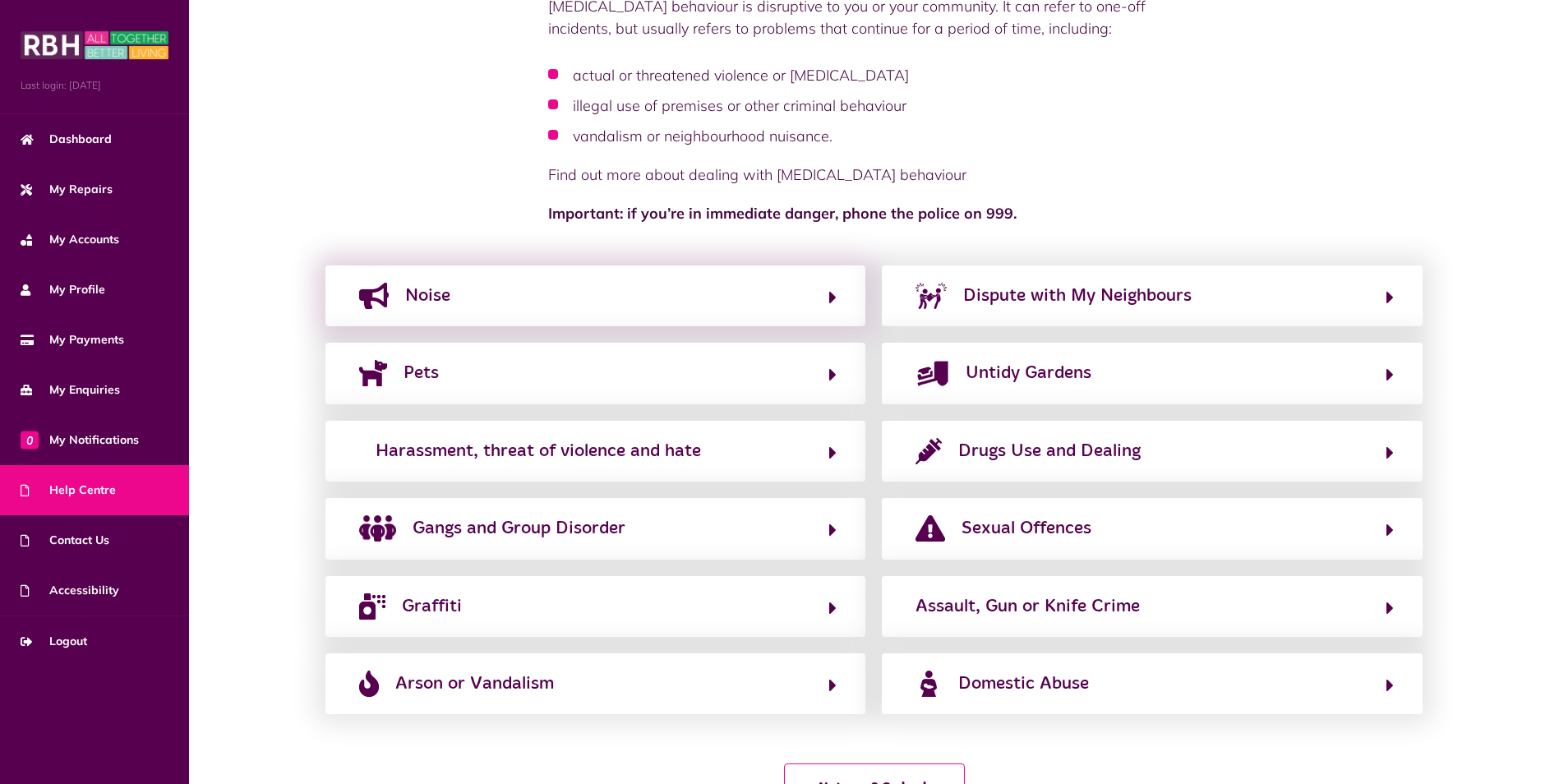
scroll to position [164, 0]
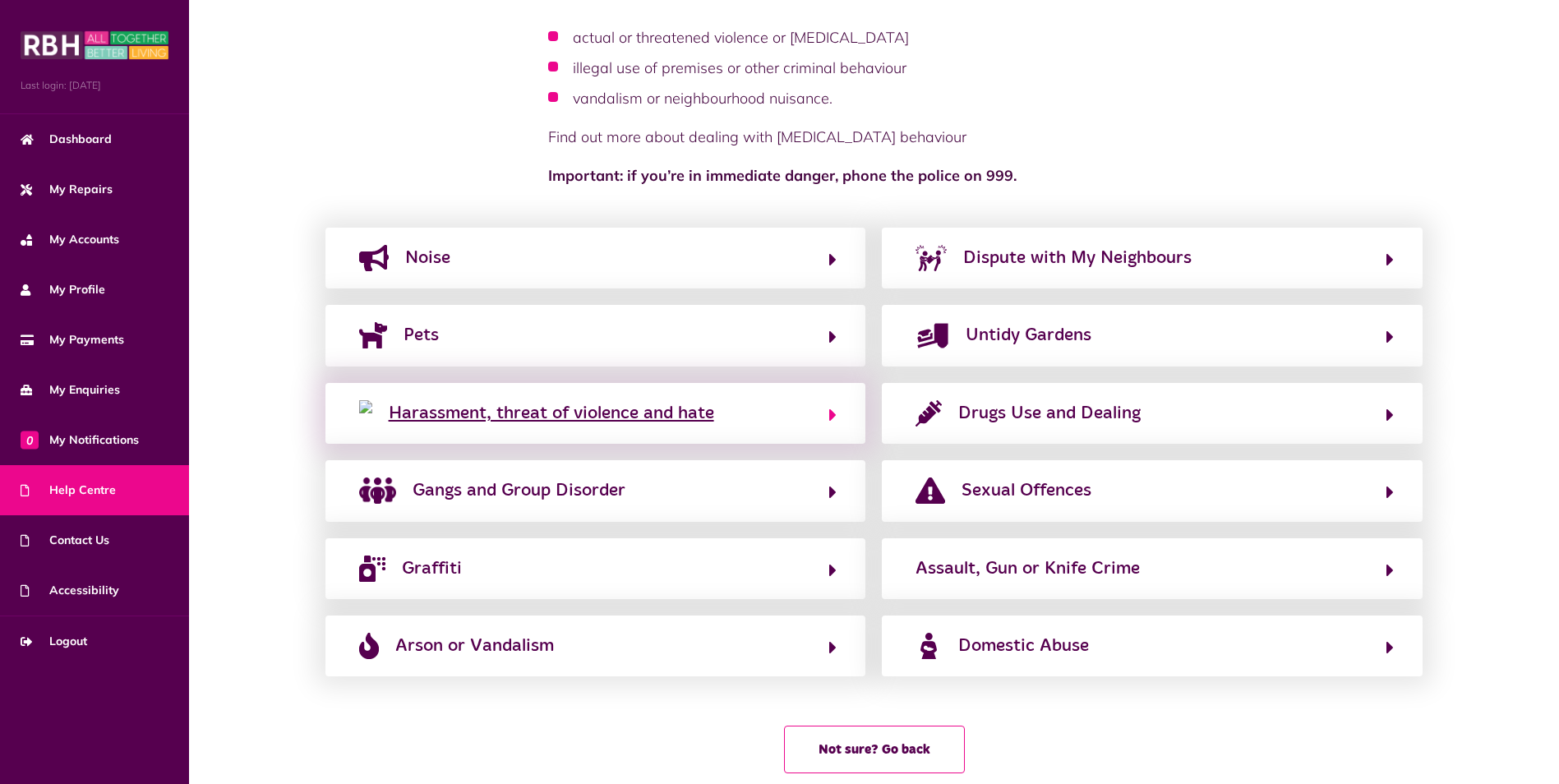
click at [605, 414] on div "Harassment, threat of violence and hate" at bounding box center [552, 412] width 326 height 26
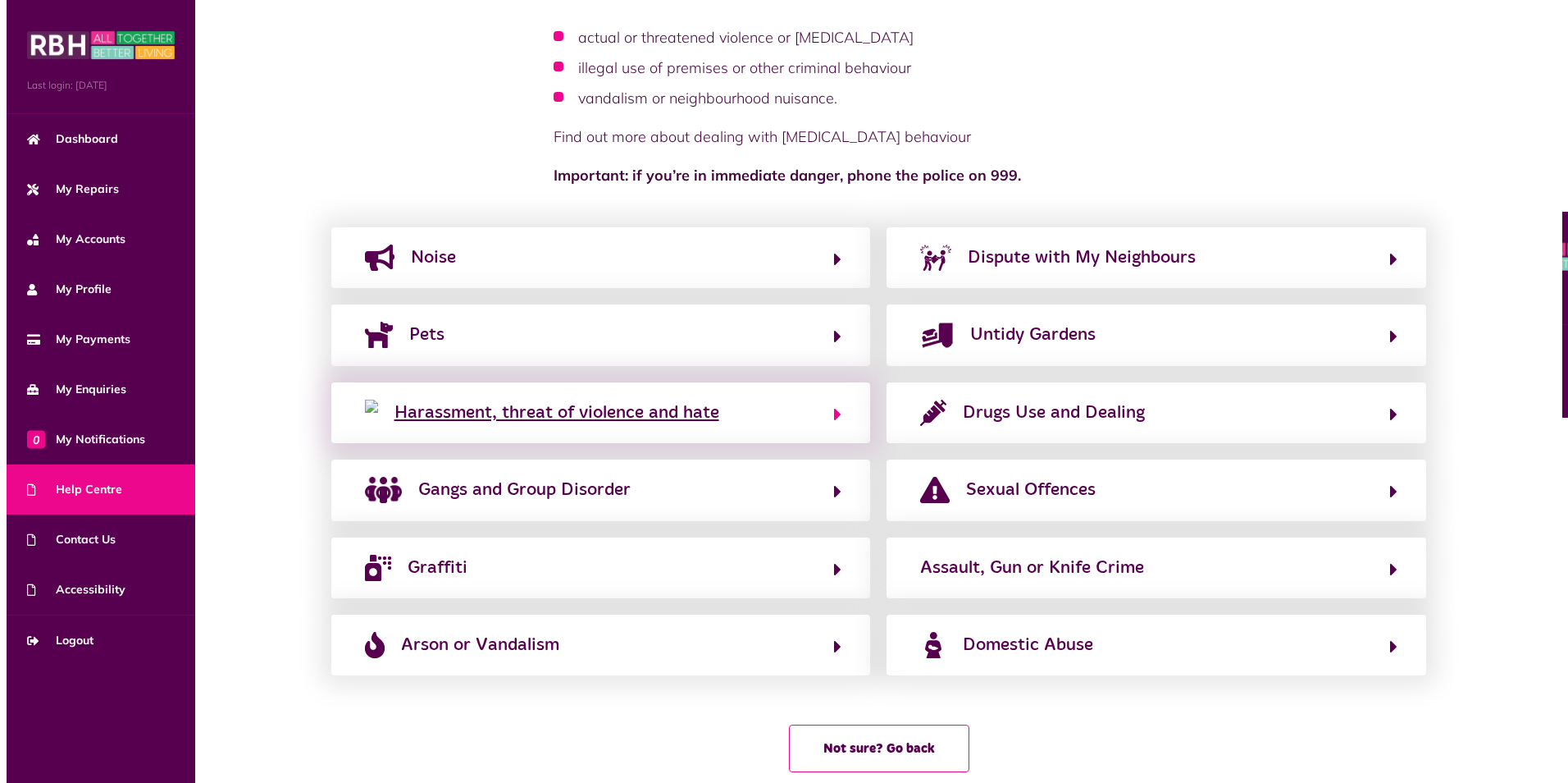
scroll to position [0, 0]
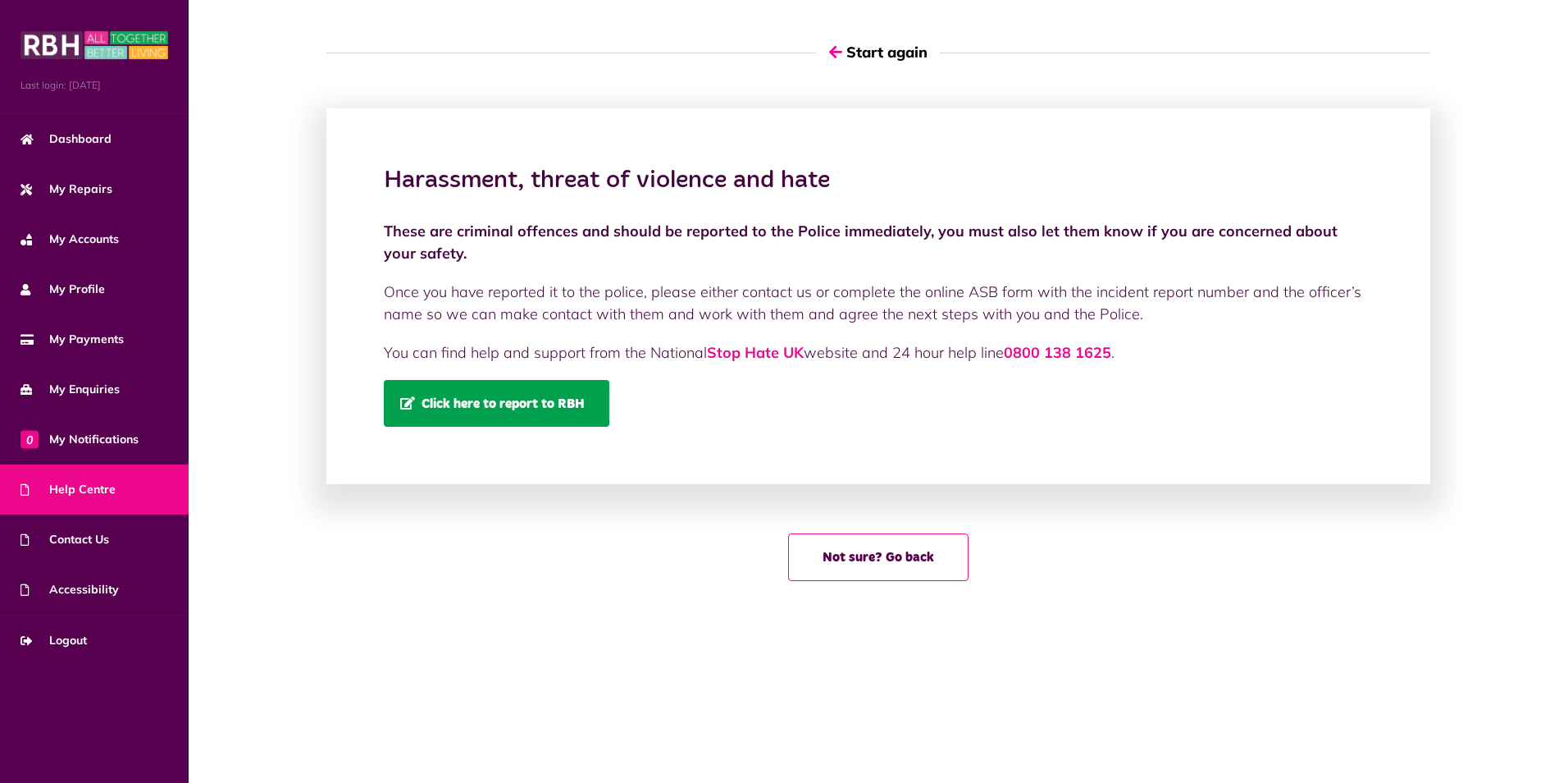
click at [541, 404] on span "Click here to report to RBH" at bounding box center [492, 403] width 185 height 14
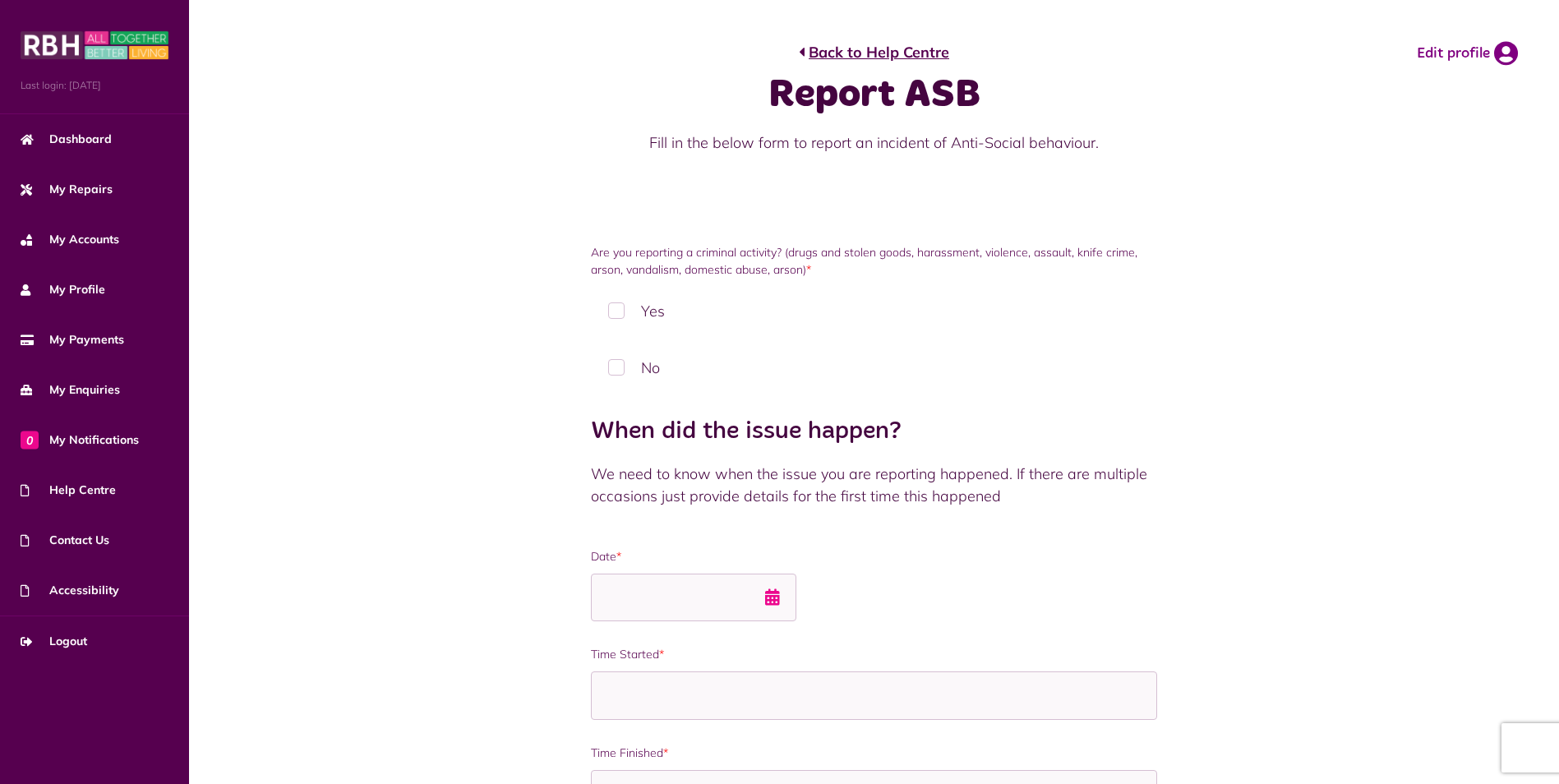
click at [611, 309] on label "Yes" at bounding box center [874, 311] width 566 height 49
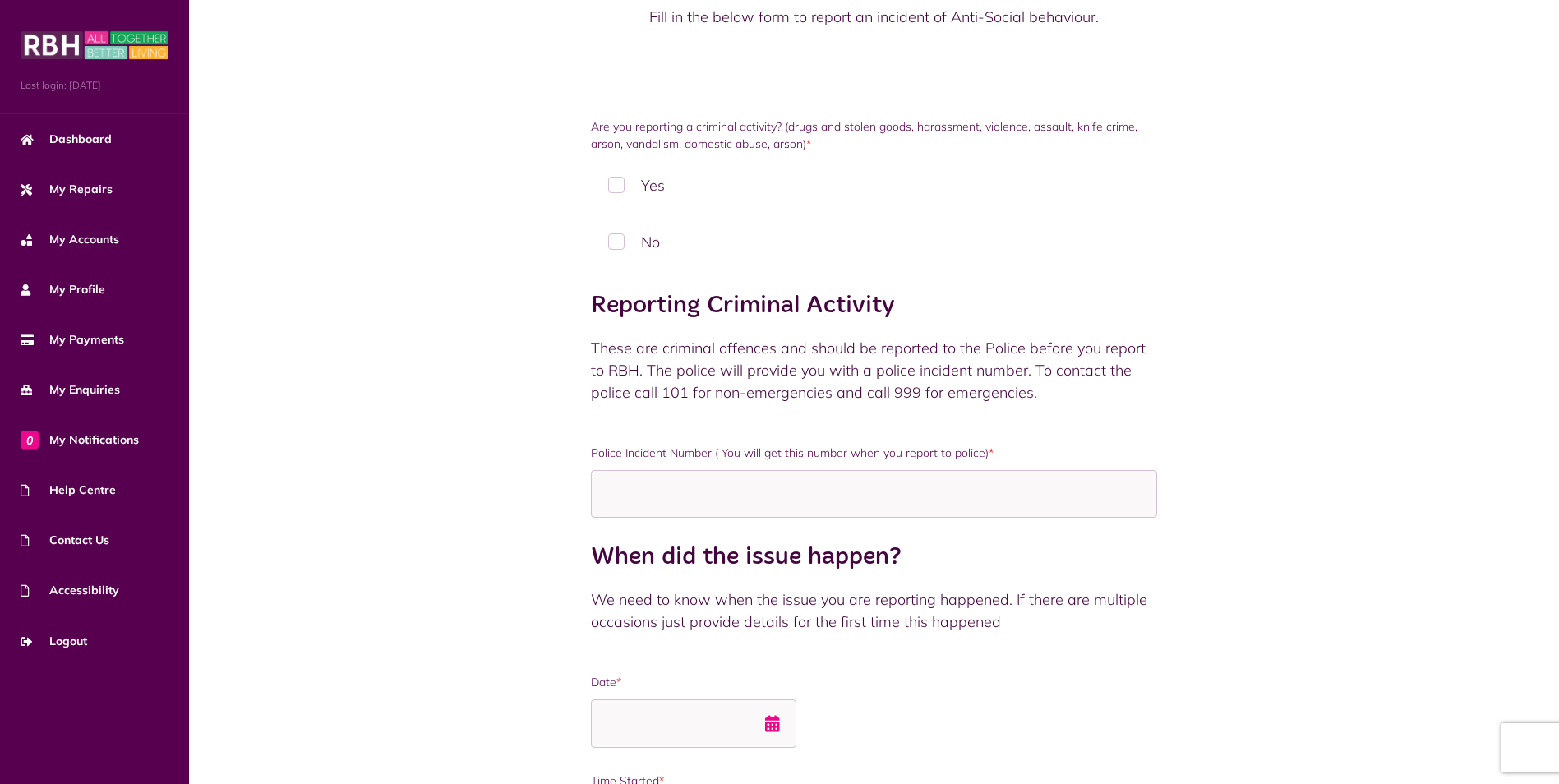
scroll to position [164, 0]
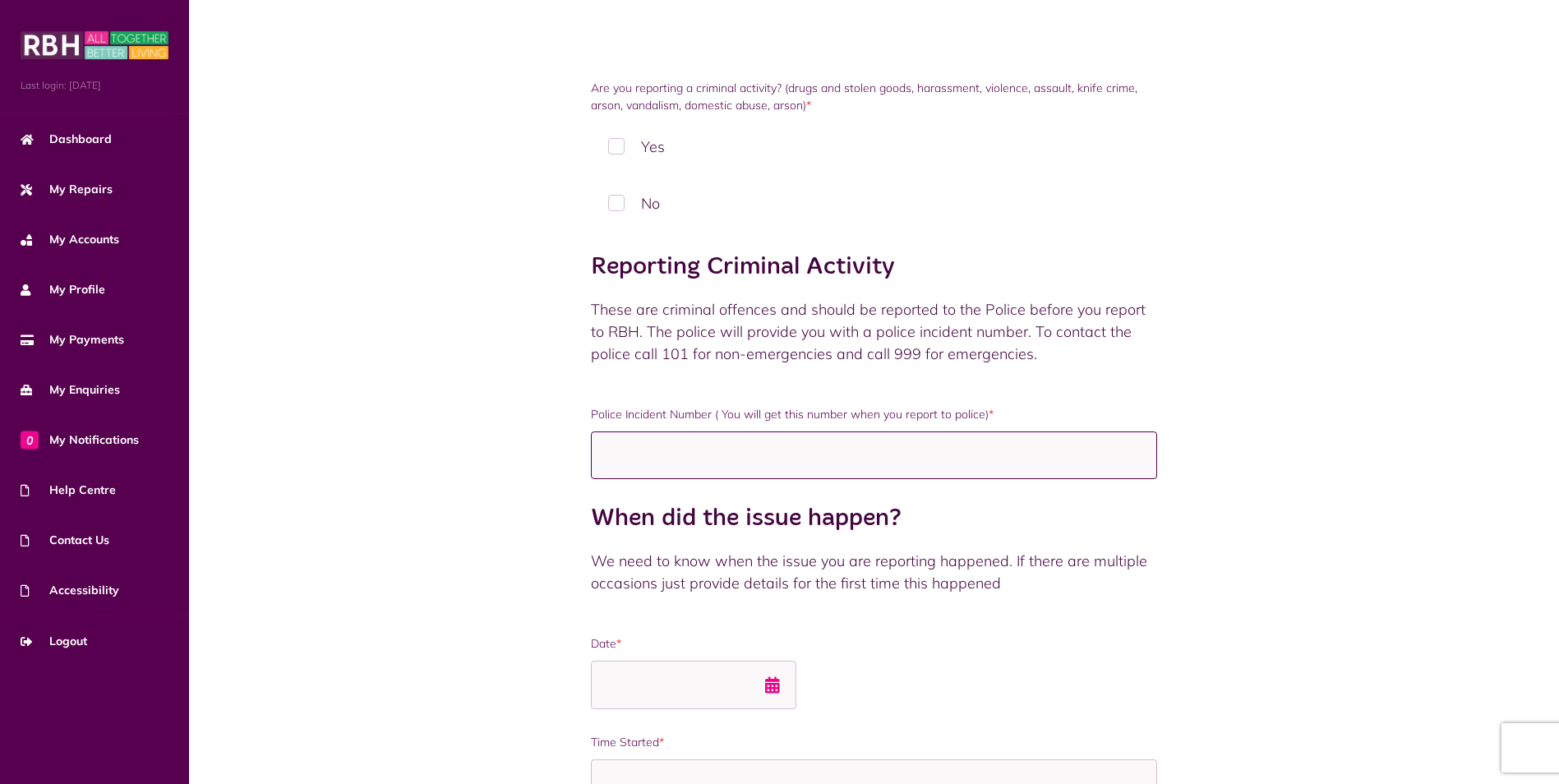
click at [696, 455] on input "Police Incident Number ( You will get this number when you report to police) *" at bounding box center [874, 456] width 566 height 49
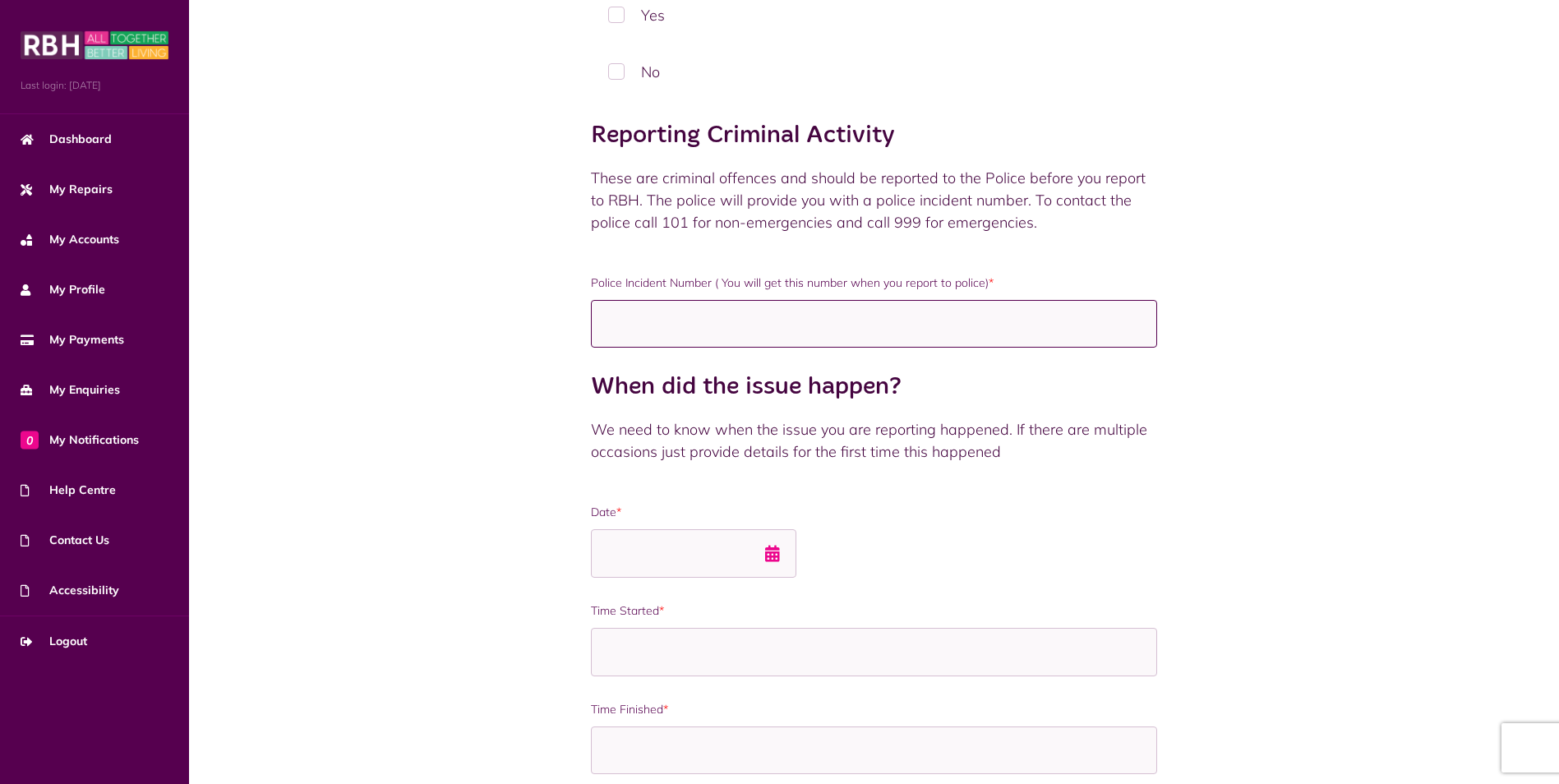
scroll to position [272, 0]
